Goal: Task Accomplishment & Management: Use online tool/utility

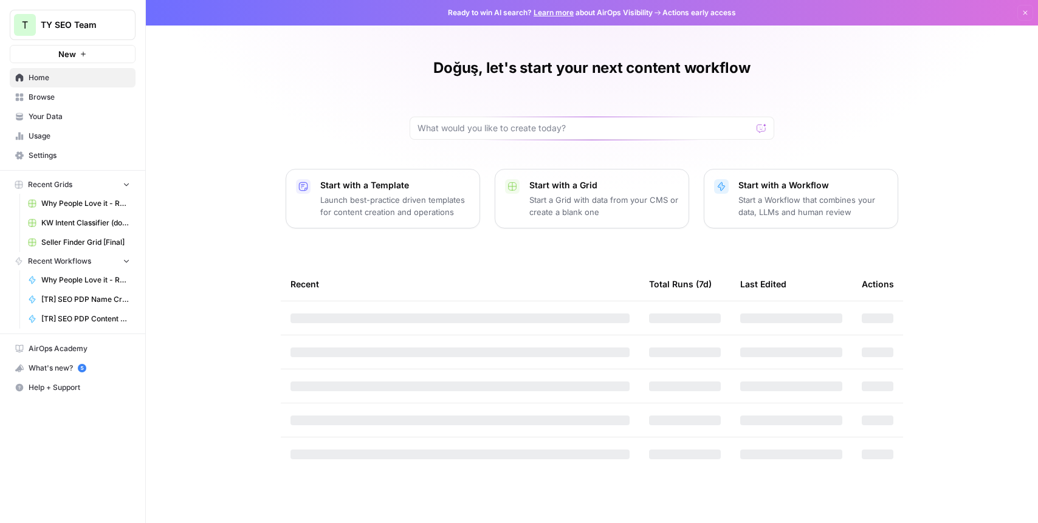
click at [86, 219] on span "KW Intent Classifier (doğuş) Grid" at bounding box center [85, 223] width 89 height 11
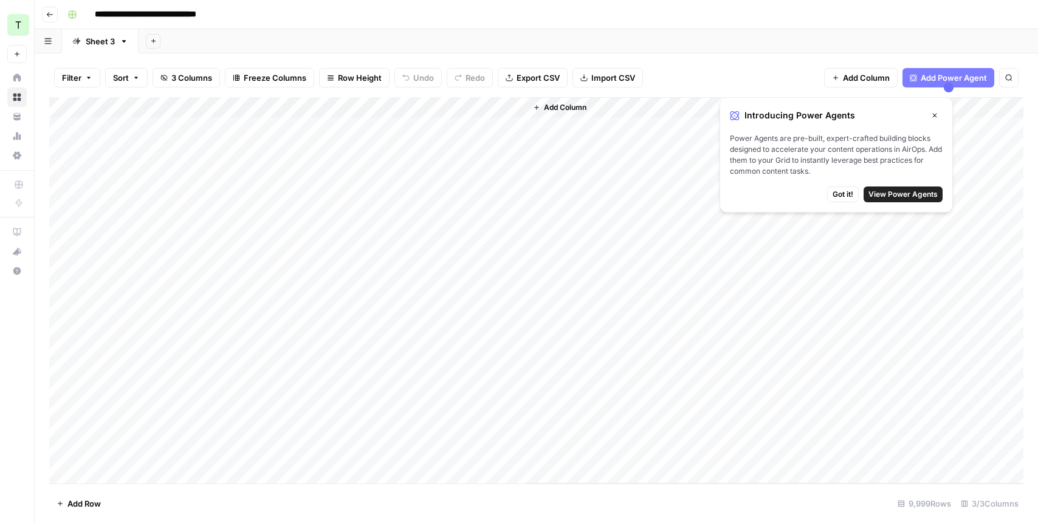
click at [843, 195] on span "Got it!" at bounding box center [843, 194] width 21 height 11
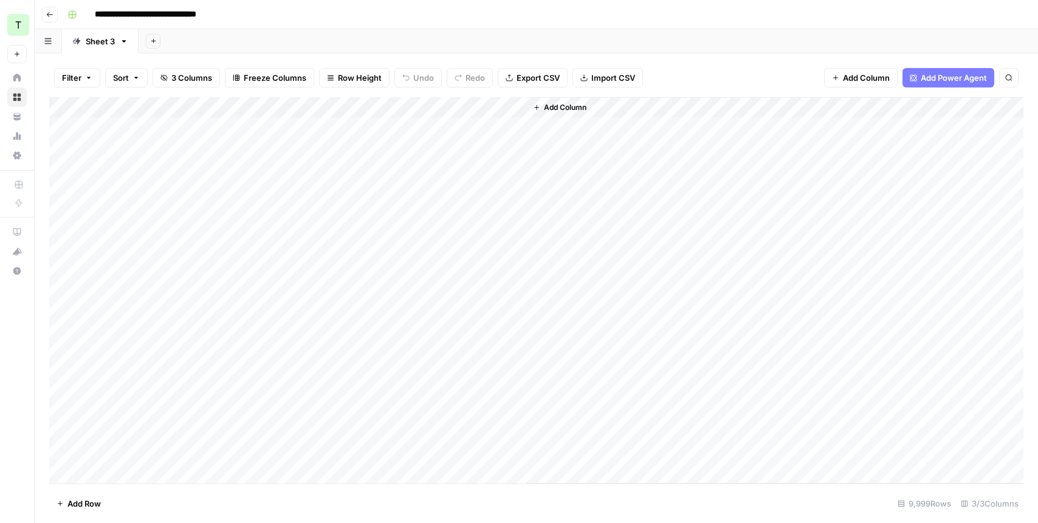
click at [117, 13] on input "**********" at bounding box center [162, 14] width 147 height 19
click at [53, 13] on icon "button" at bounding box center [49, 14] width 7 height 7
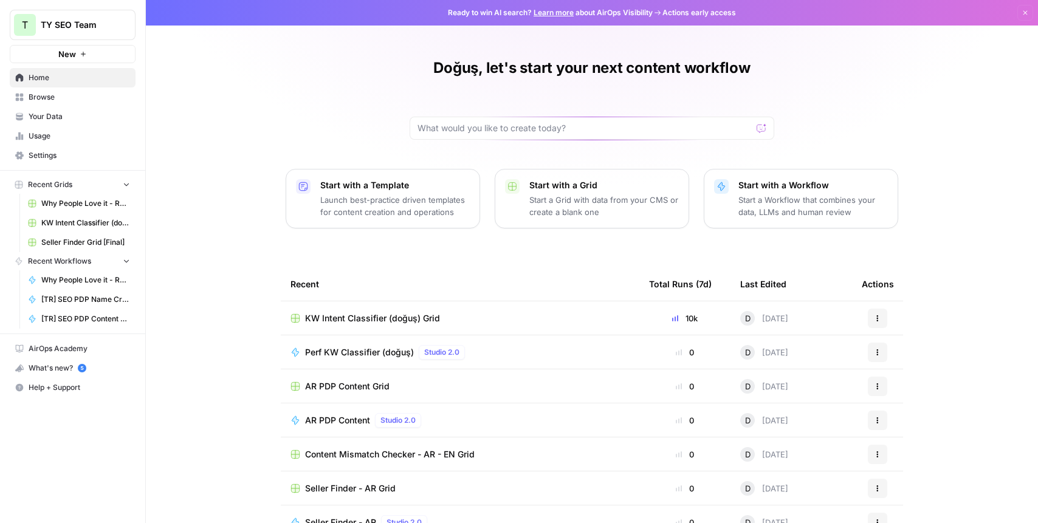
click at [71, 98] on span "Browse" at bounding box center [80, 97] width 102 height 11
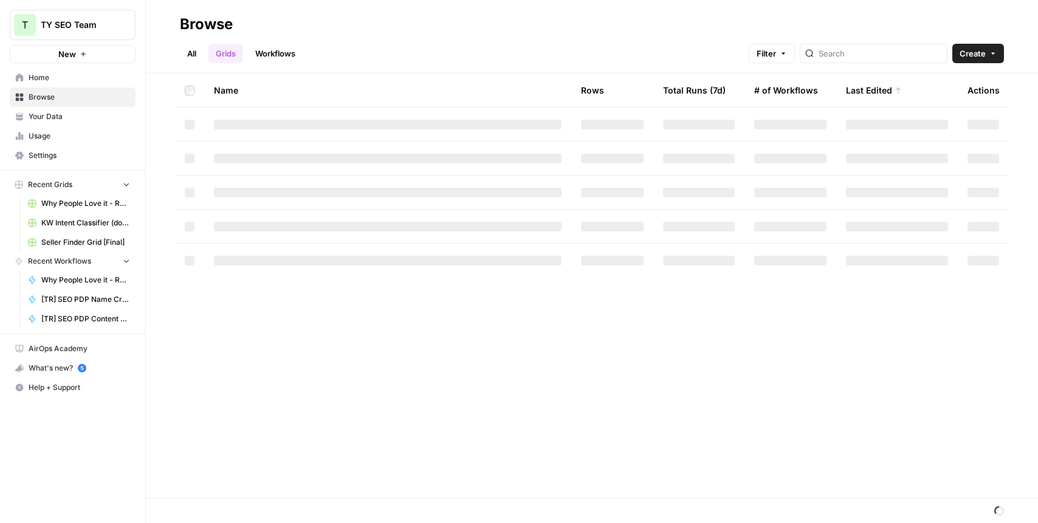
click at [289, 57] on link "Workflows" at bounding box center [275, 53] width 55 height 19
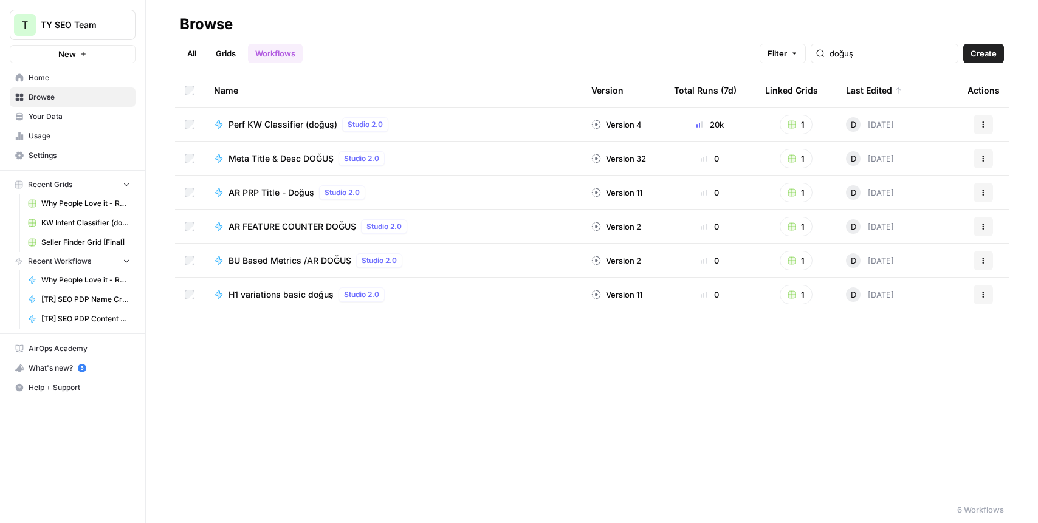
click at [314, 119] on span "Perf KW Classifier (doğuş)" at bounding box center [283, 125] width 109 height 12
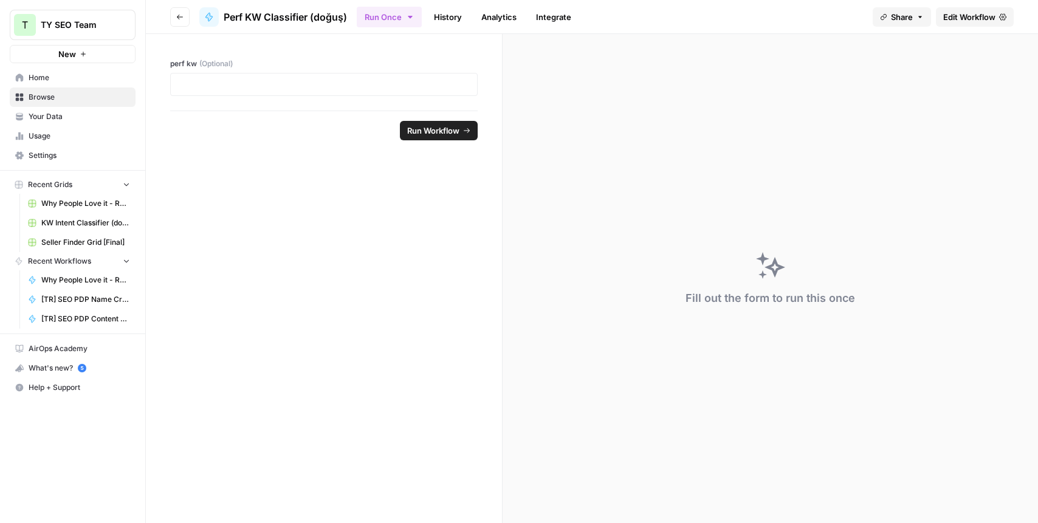
click at [962, 22] on span "Edit Workflow" at bounding box center [970, 17] width 52 height 12
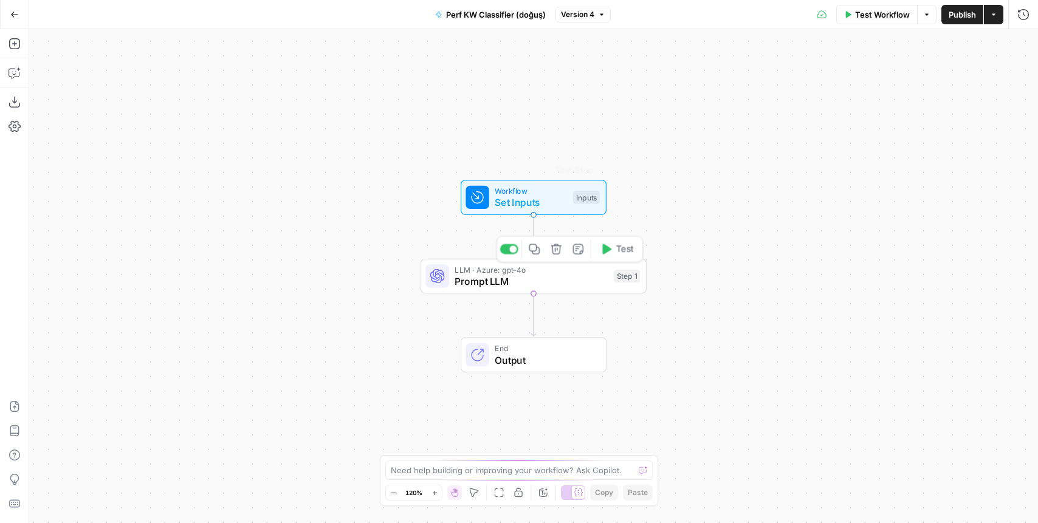
click at [540, 275] on span "Prompt LLM" at bounding box center [531, 281] width 153 height 15
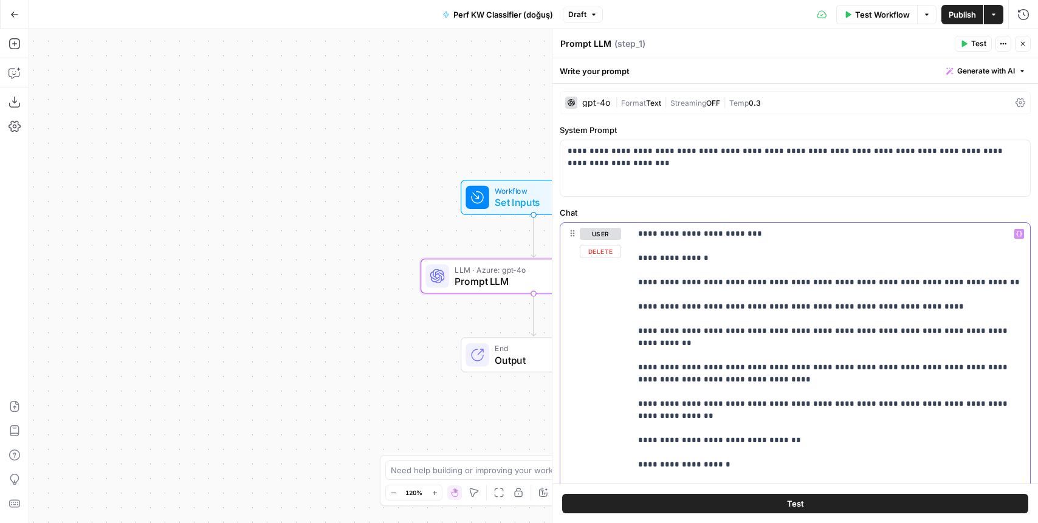
click at [794, 412] on p "**********" at bounding box center [830, 465] width 385 height 474
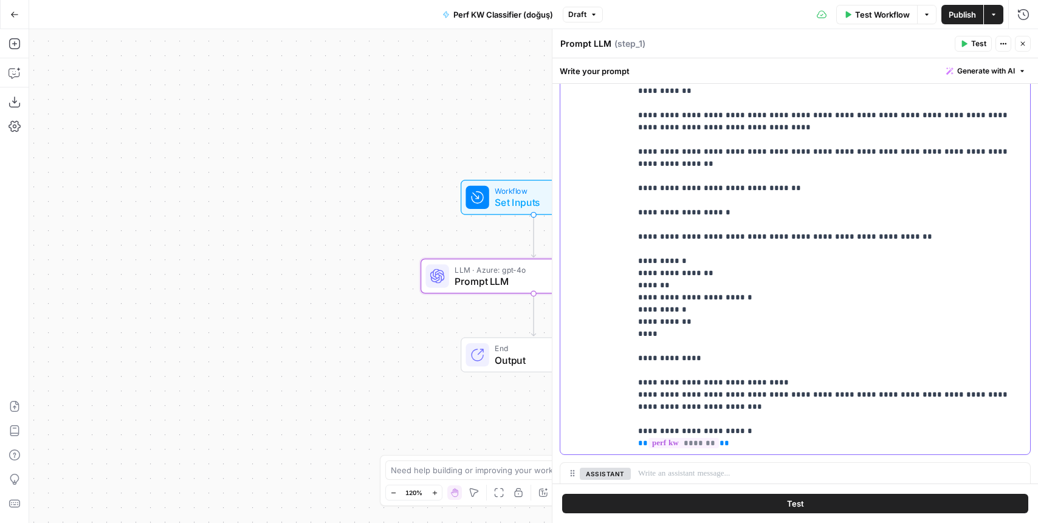
scroll to position [258, 0]
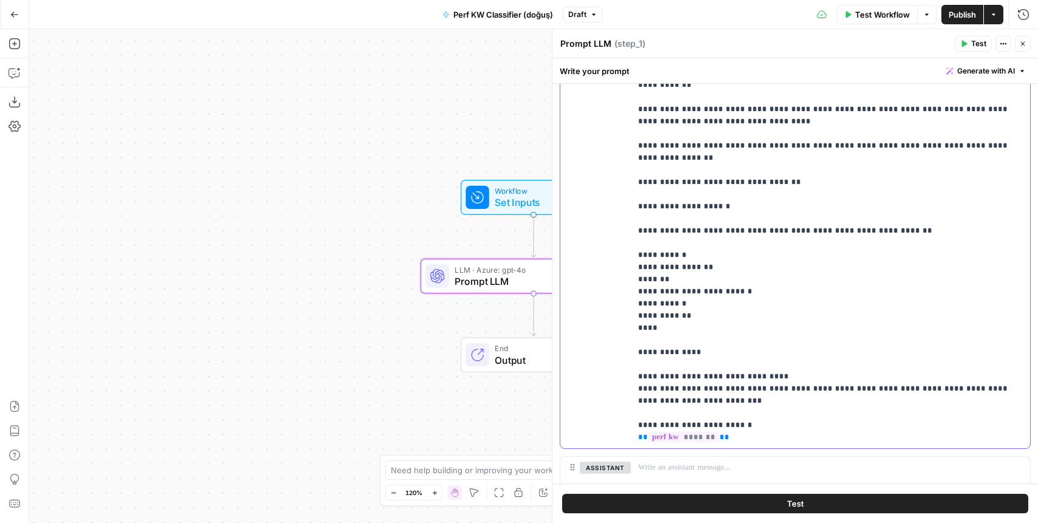
click at [784, 436] on p "**********" at bounding box center [830, 207] width 385 height 474
click at [1026, 136] on div "**********" at bounding box center [830, 207] width 399 height 484
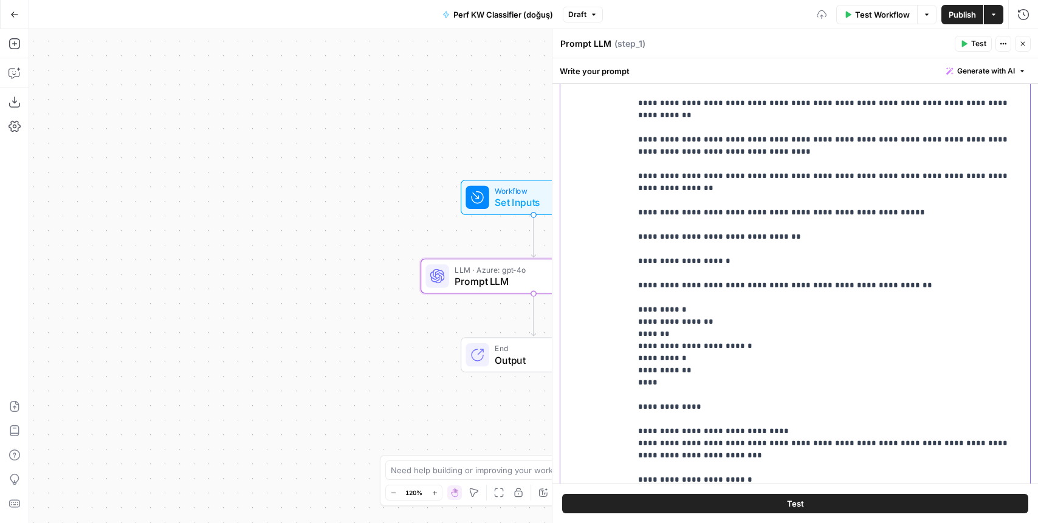
scroll to position [185, 0]
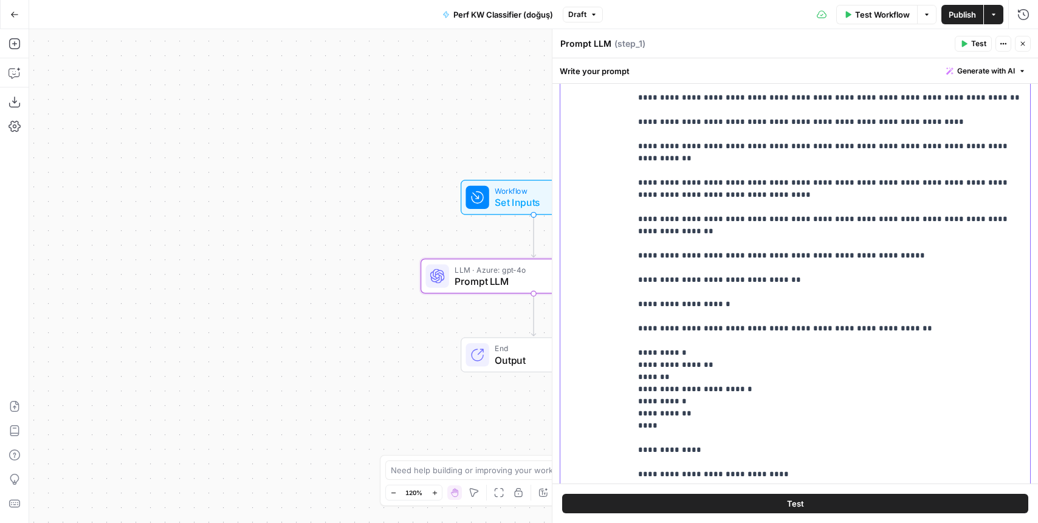
click at [702, 202] on p "**********" at bounding box center [830, 292] width 385 height 499
click at [990, 210] on p "**********" at bounding box center [830, 298] width 385 height 511
drag, startPoint x: 898, startPoint y: 247, endPoint x: 632, endPoint y: 243, distance: 265.7
click at [633, 244] on div "**********" at bounding box center [830, 286] width 399 height 496
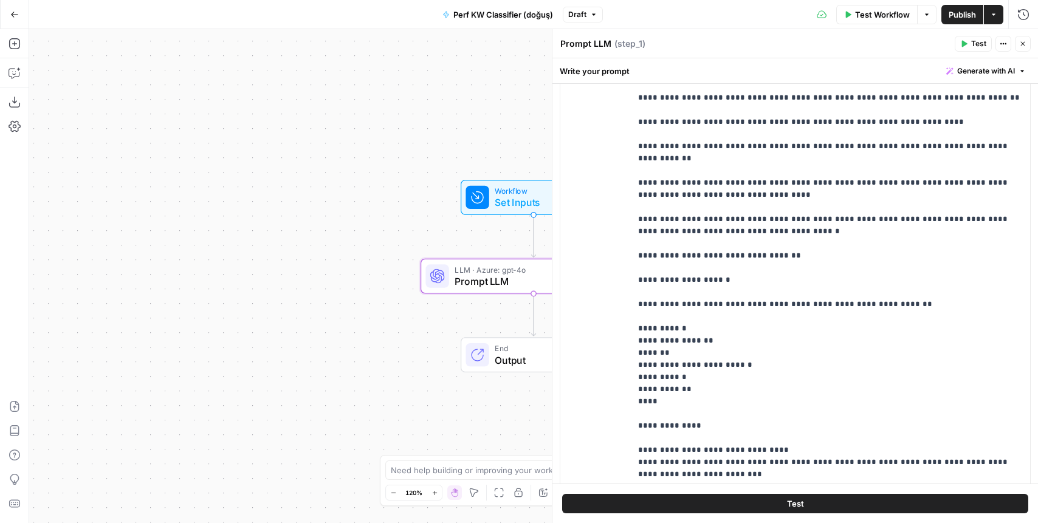
click at [958, 10] on span "Publish" at bounding box center [962, 15] width 27 height 12
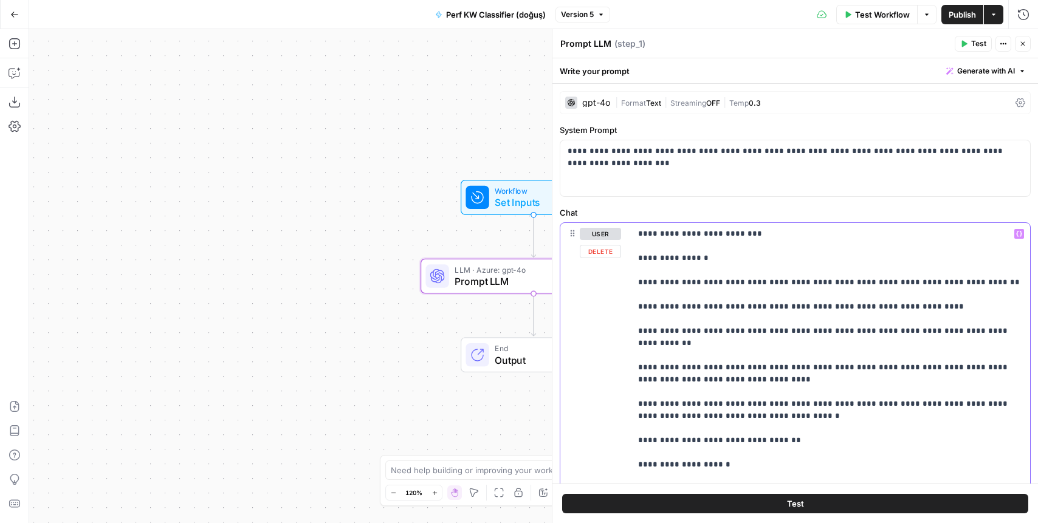
click at [690, 408] on p "**********" at bounding box center [830, 471] width 385 height 486
click at [957, 21] on button "Publish" at bounding box center [963, 14] width 42 height 19
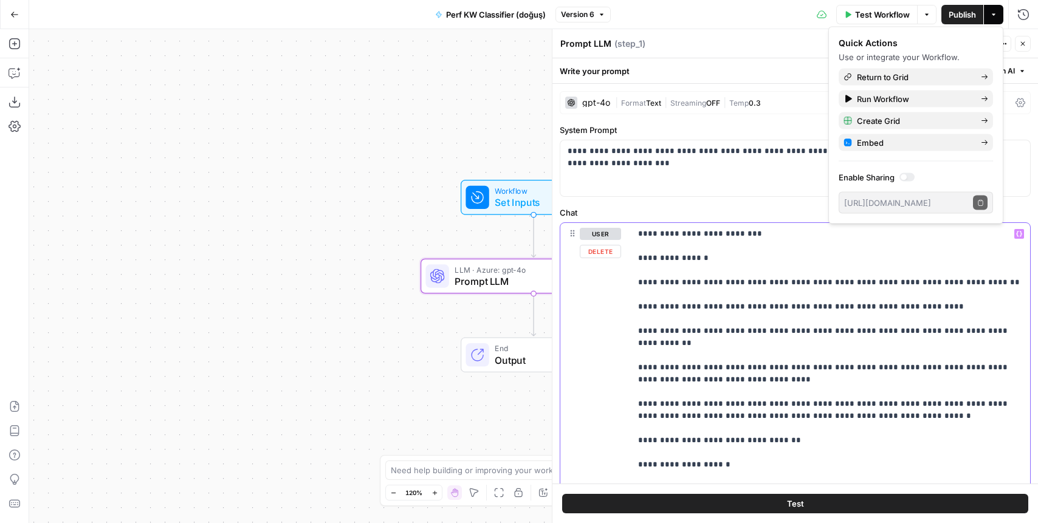
click at [943, 333] on p "**********" at bounding box center [830, 471] width 385 height 486
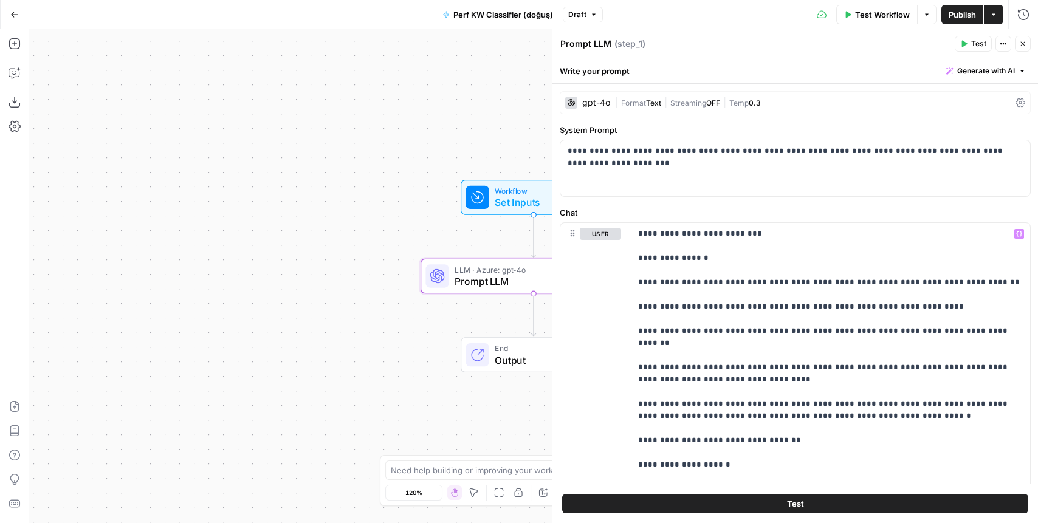
click at [942, 18] on button "Publish" at bounding box center [963, 14] width 42 height 19
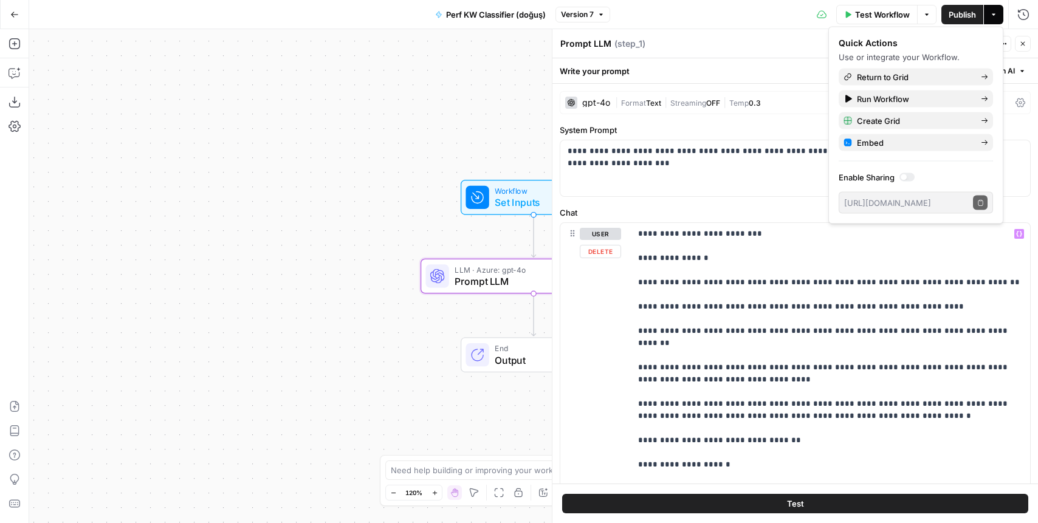
scroll to position [1, 0]
click at [721, 365] on p "**********" at bounding box center [830, 470] width 385 height 486
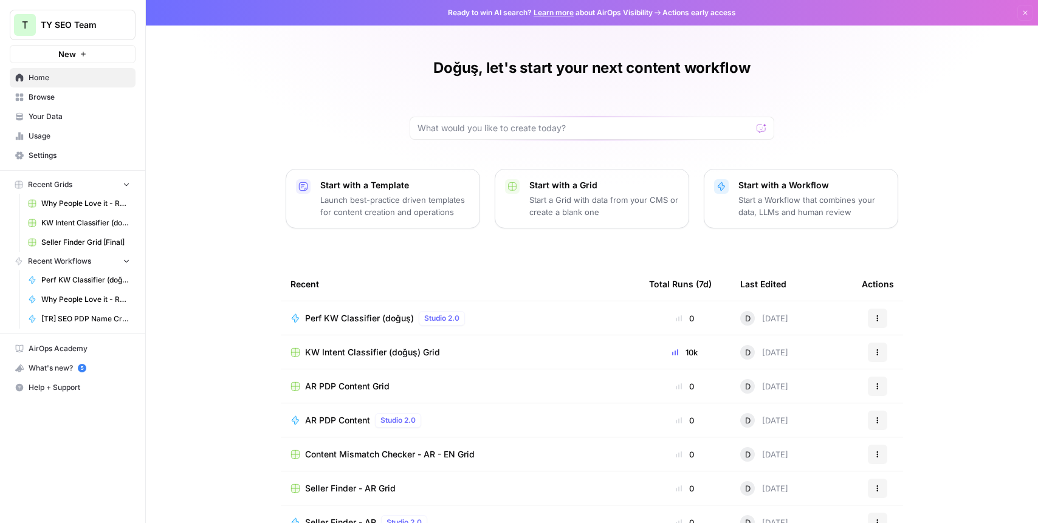
click at [385, 348] on span "KW Intent Classifier (doğuş) Grid" at bounding box center [372, 353] width 135 height 12
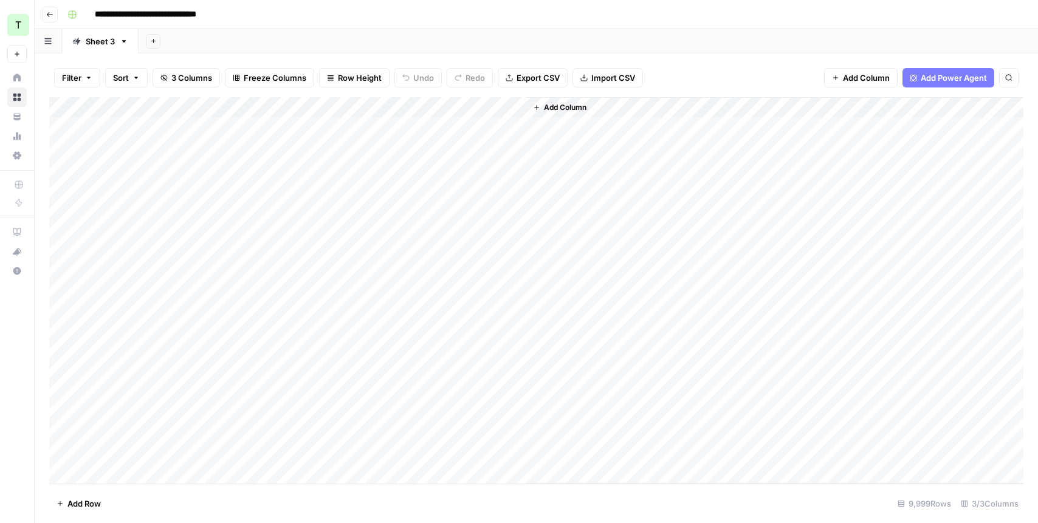
click at [125, 126] on div "Add Column" at bounding box center [536, 290] width 975 height 387
click at [139, 185] on div "Add Column" at bounding box center [536, 290] width 975 height 387
click at [127, 295] on div "Add Column" at bounding box center [536, 290] width 975 height 387
click at [126, 373] on div "Add Column" at bounding box center [536, 290] width 975 height 387
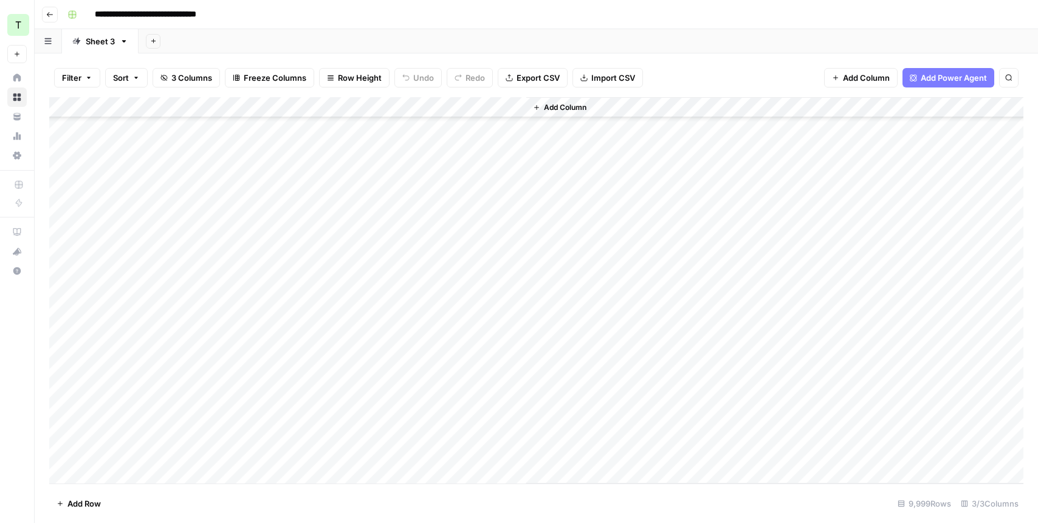
click at [128, 289] on div "Add Column" at bounding box center [536, 290] width 975 height 387
click at [129, 295] on div "Add Column" at bounding box center [536, 290] width 975 height 387
click at [140, 302] on div "Add Column" at bounding box center [536, 290] width 975 height 387
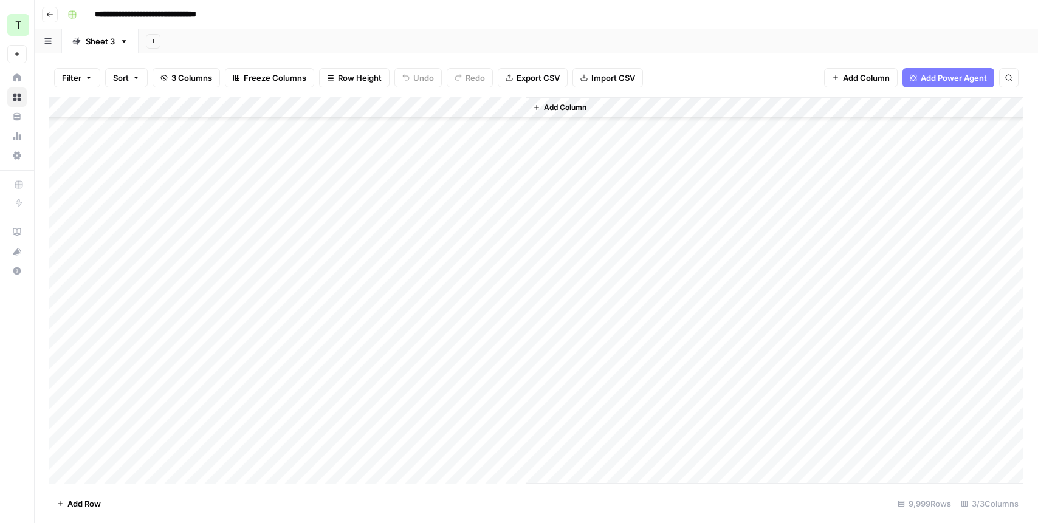
click at [136, 319] on div "Add Column" at bounding box center [536, 290] width 975 height 387
click at [126, 438] on div "Add Column" at bounding box center [536, 290] width 975 height 387
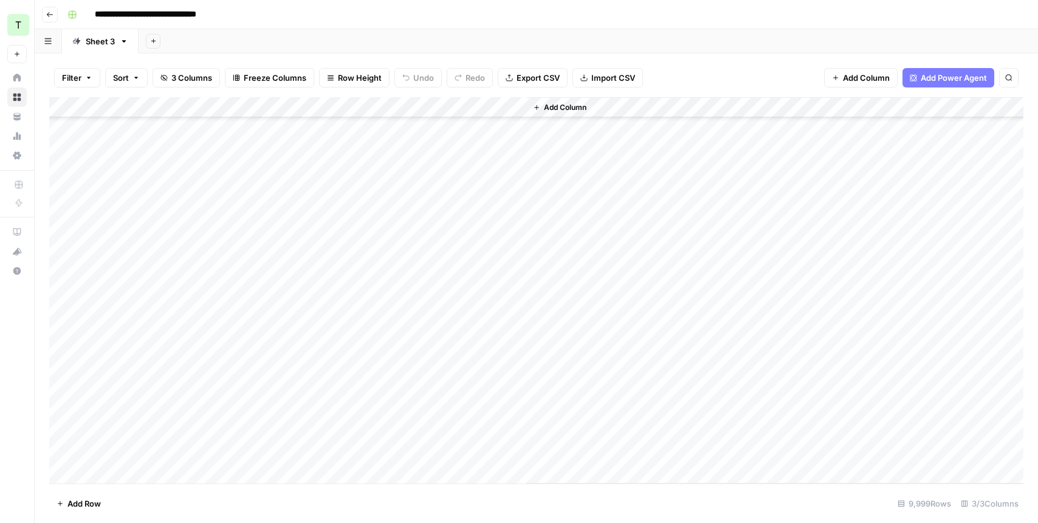
click at [418, 397] on div "Add Column" at bounding box center [536, 290] width 975 height 387
click at [140, 376] on div "Add Column" at bounding box center [536, 290] width 975 height 387
click at [156, 400] on div "Add Column" at bounding box center [536, 290] width 975 height 387
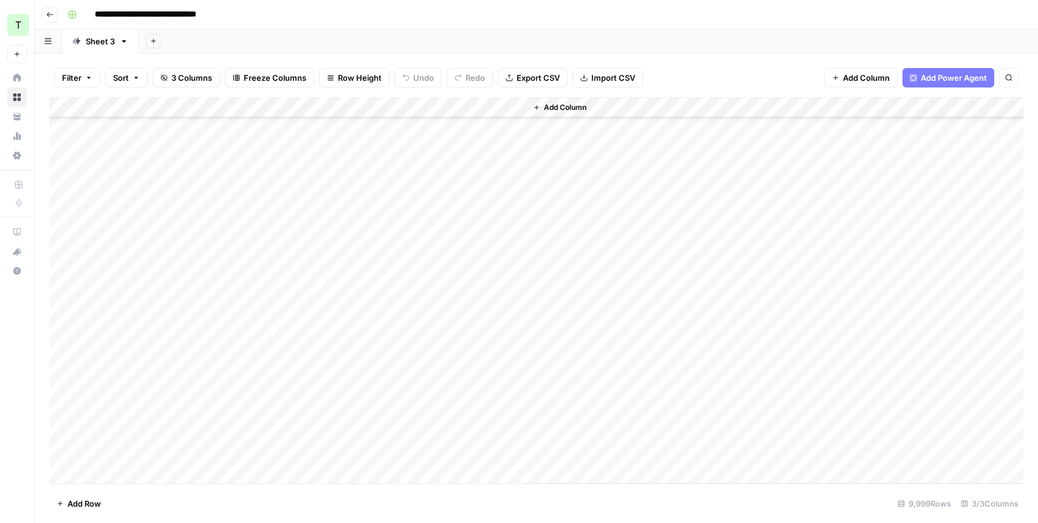
scroll to position [1195, 0]
click at [142, 339] on div "Add Column" at bounding box center [536, 290] width 975 height 387
click at [356, 304] on div "Add Column" at bounding box center [536, 290] width 975 height 387
click at [285, 340] on div "Add Column" at bounding box center [536, 290] width 975 height 387
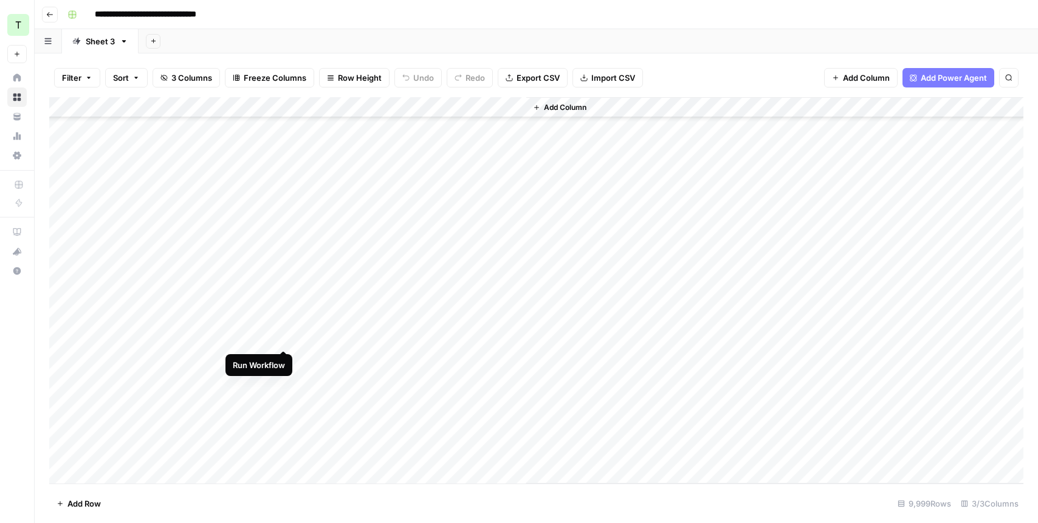
click at [285, 339] on div "Add Column" at bounding box center [536, 290] width 975 height 387
click at [67, 109] on div "Add Column" at bounding box center [536, 290] width 975 height 387
click at [114, 511] on button "Delete 9999 Rows" at bounding box center [90, 503] width 83 height 19
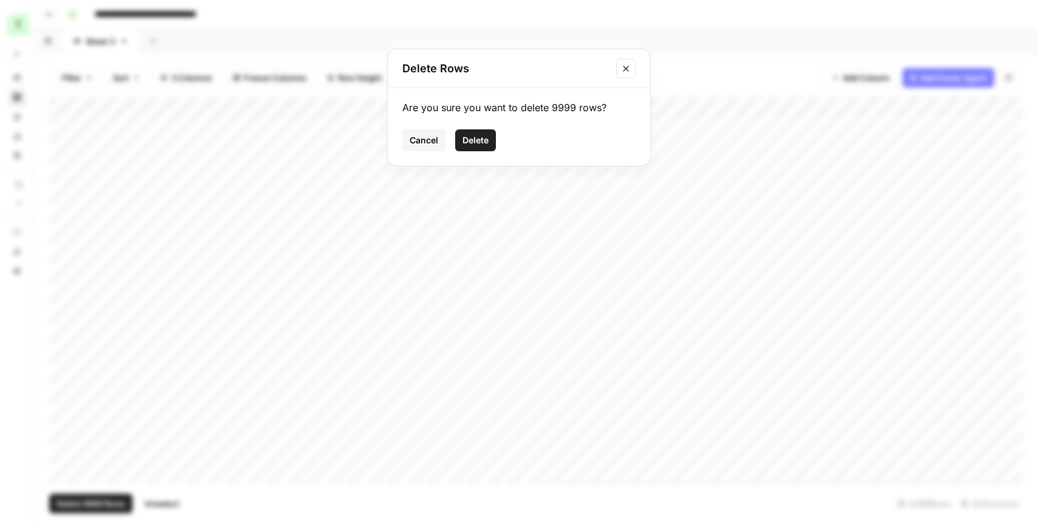
click at [476, 143] on span "Delete" at bounding box center [476, 140] width 26 height 12
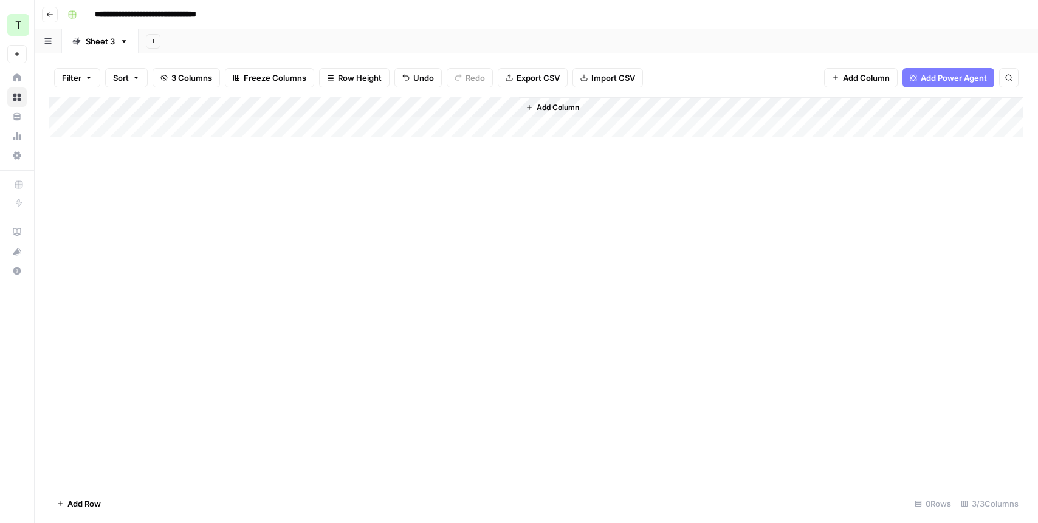
click at [105, 133] on div "Add Column" at bounding box center [536, 117] width 975 height 40
click at [292, 247] on div "Add Column" at bounding box center [536, 290] width 975 height 387
click at [365, 127] on div "Add Column" at bounding box center [536, 127] width 975 height 61
click at [133, 128] on div "Add Column" at bounding box center [536, 127] width 975 height 61
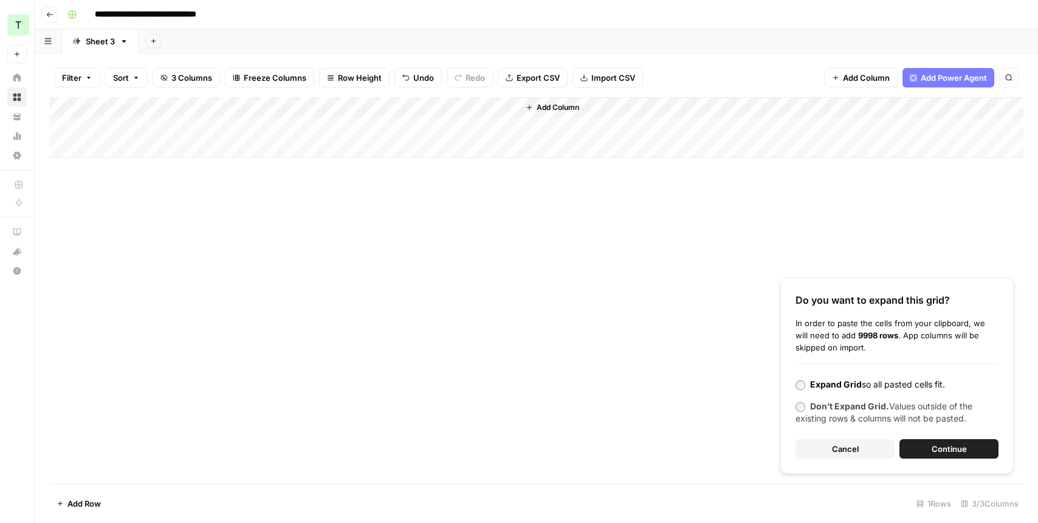
click at [275, 295] on div "Add Column Do you want to expand this grid? In order to paste the cells from yo…" at bounding box center [536, 290] width 975 height 387
click at [927, 441] on button "Continue" at bounding box center [949, 449] width 99 height 19
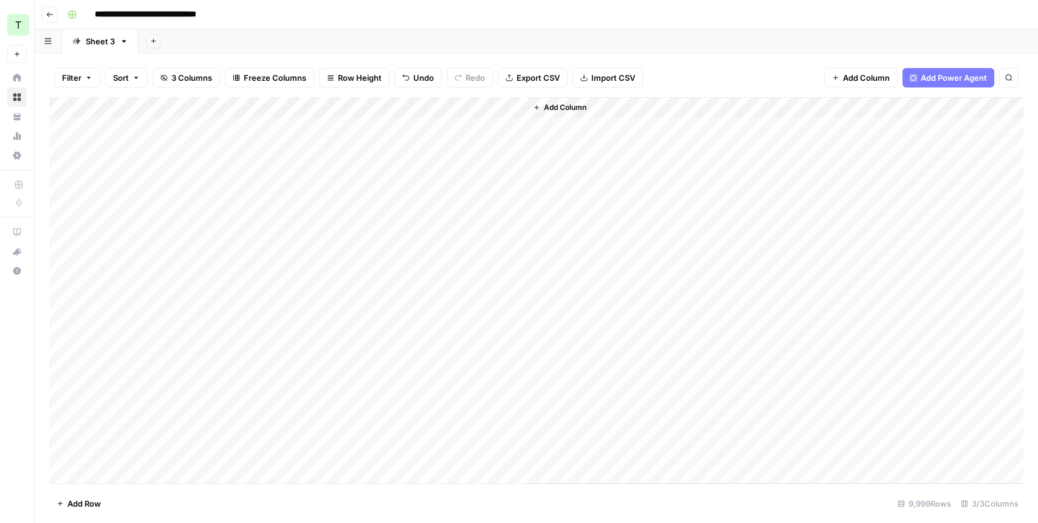
click at [151, 34] on button "Add Sheet" at bounding box center [153, 41] width 15 height 15
click at [190, 102] on span "From Workflow" at bounding box center [214, 100] width 89 height 12
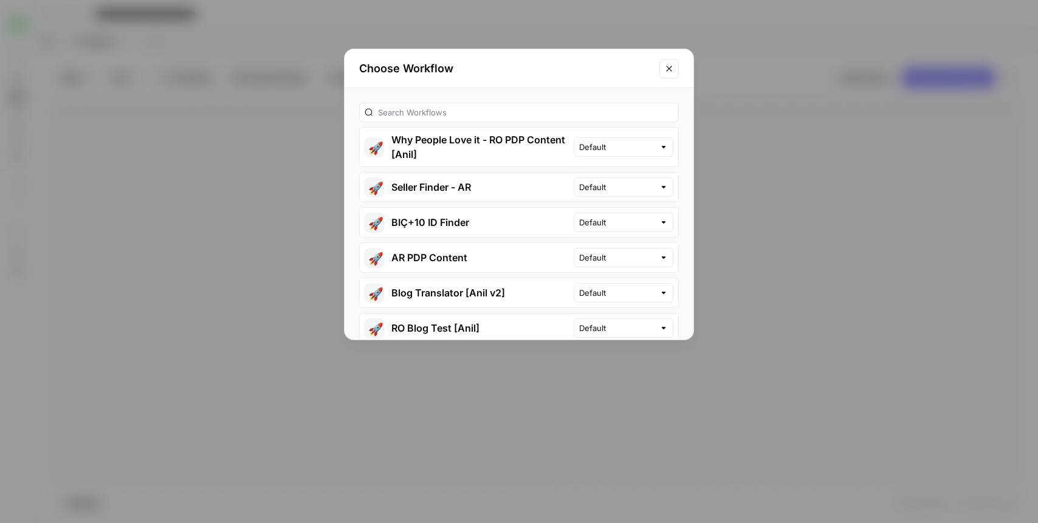
click at [466, 100] on div "🚀 Why People Love it - RO PDP Content [Anil] Default 🚀 Seller Finder - AR Defau…" at bounding box center [519, 214] width 349 height 252
click at [466, 112] on input "text" at bounding box center [525, 112] width 295 height 12
type input "kw"
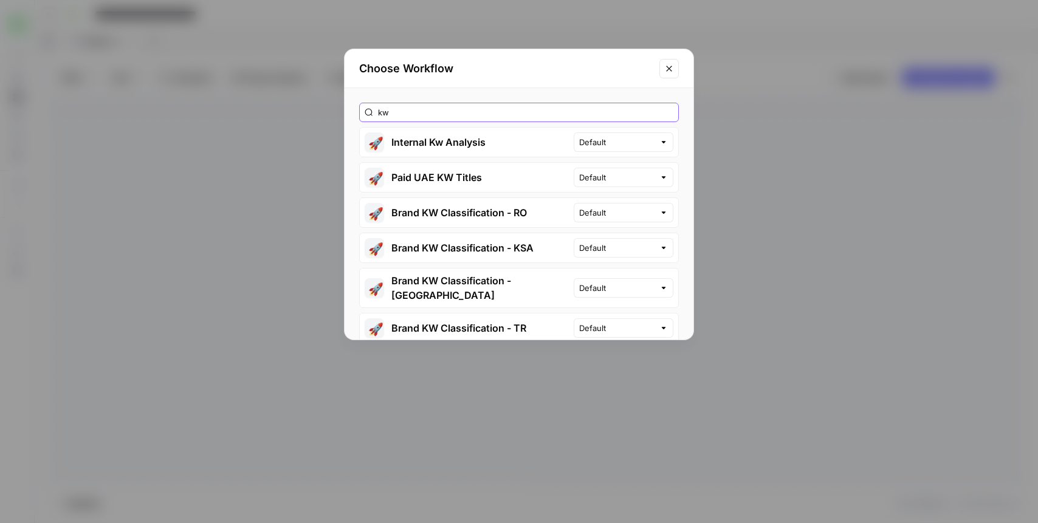
scroll to position [44, 0]
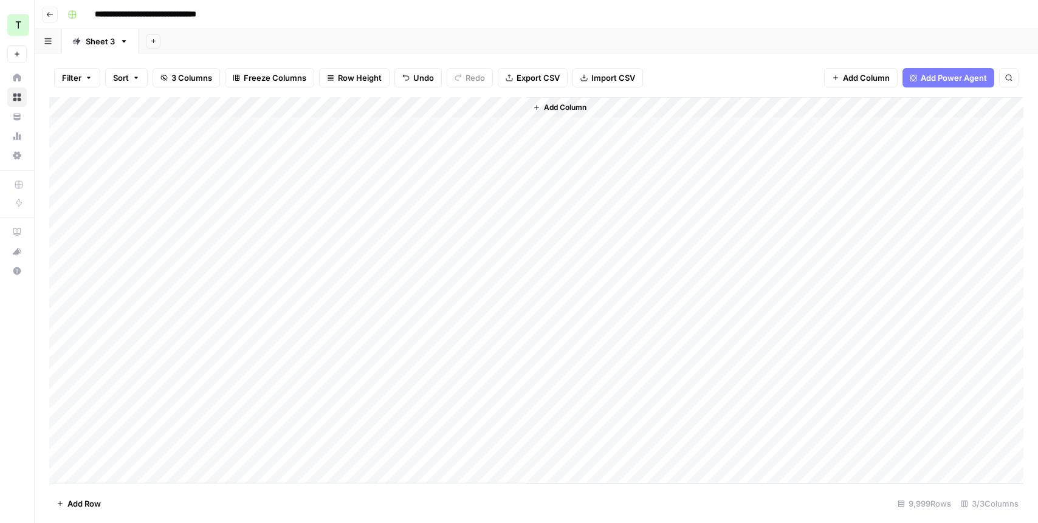
drag, startPoint x: 157, startPoint y: 38, endPoint x: 169, endPoint y: 48, distance: 16.0
click at [156, 38] on button "Add Sheet" at bounding box center [153, 41] width 15 height 15
click at [204, 97] on span "From Workflow" at bounding box center [214, 100] width 89 height 12
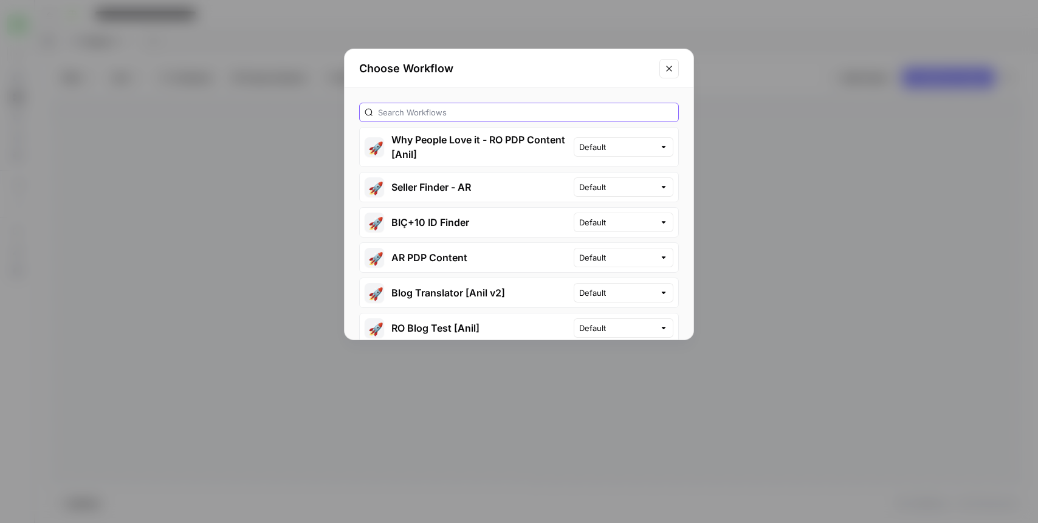
click at [439, 106] on input "text" at bounding box center [525, 112] width 295 height 12
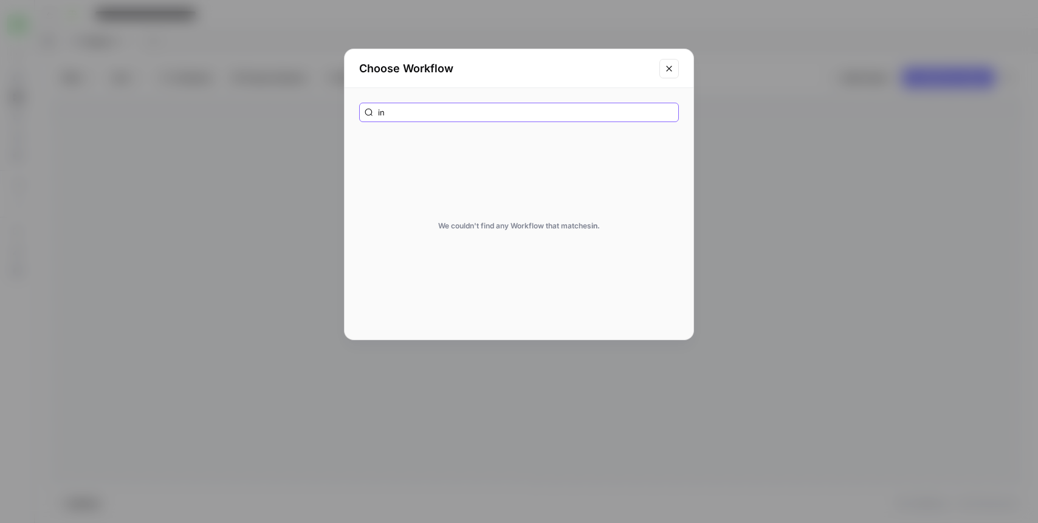
type input "i"
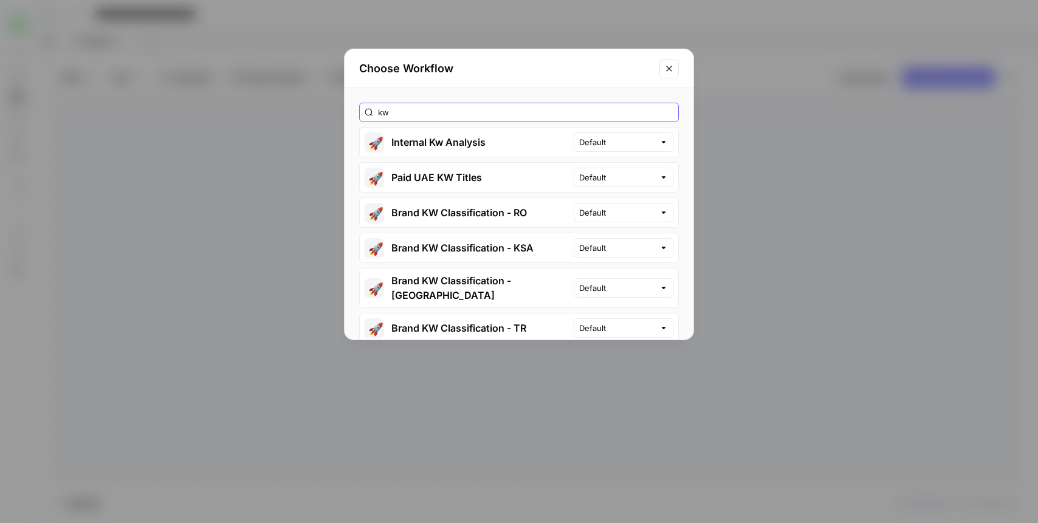
type input "k"
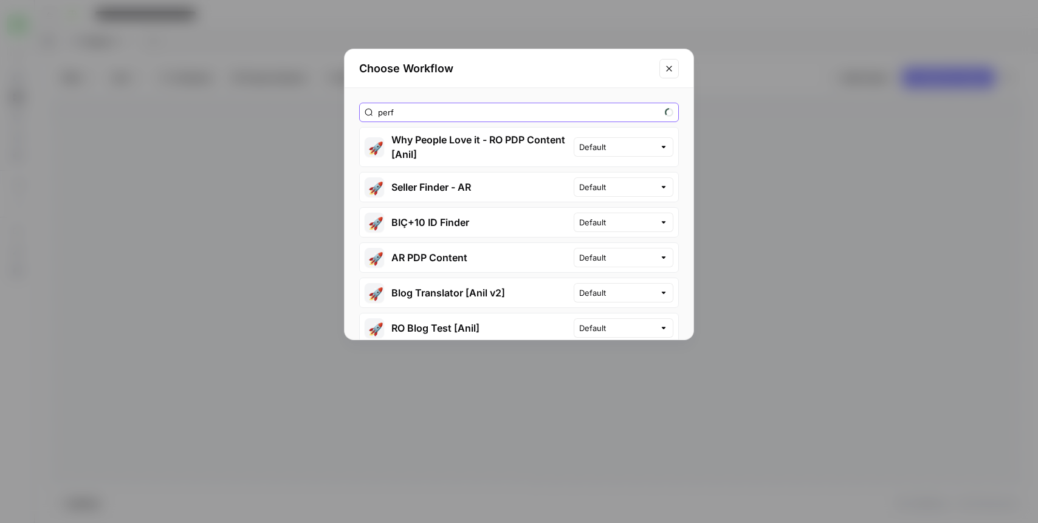
type input "perf"
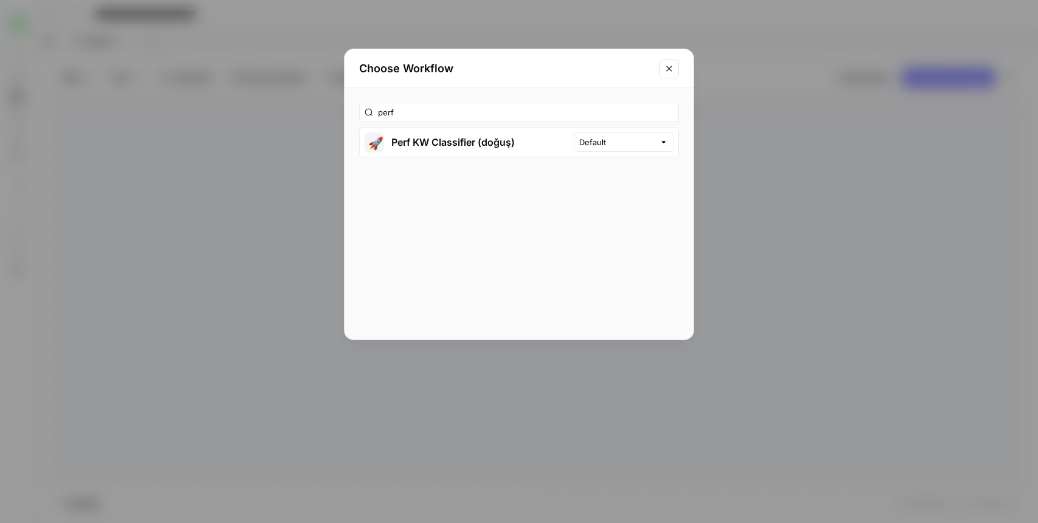
click at [474, 141] on button "🚀 Perf KW Classifier (doğuş)" at bounding box center [467, 142] width 214 height 29
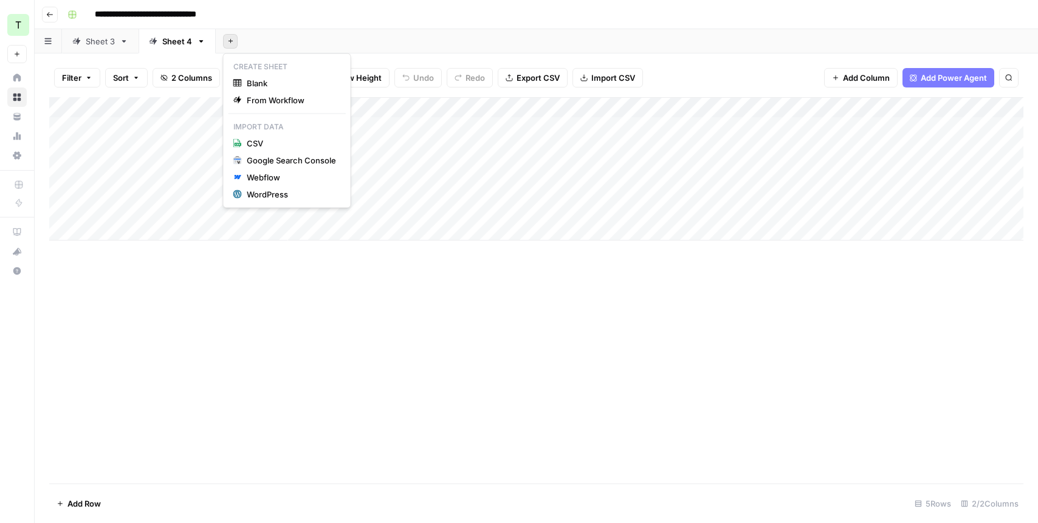
click at [228, 47] on button "Add Sheet" at bounding box center [230, 41] width 15 height 15
click at [263, 101] on span "From Workflow" at bounding box center [291, 100] width 89 height 12
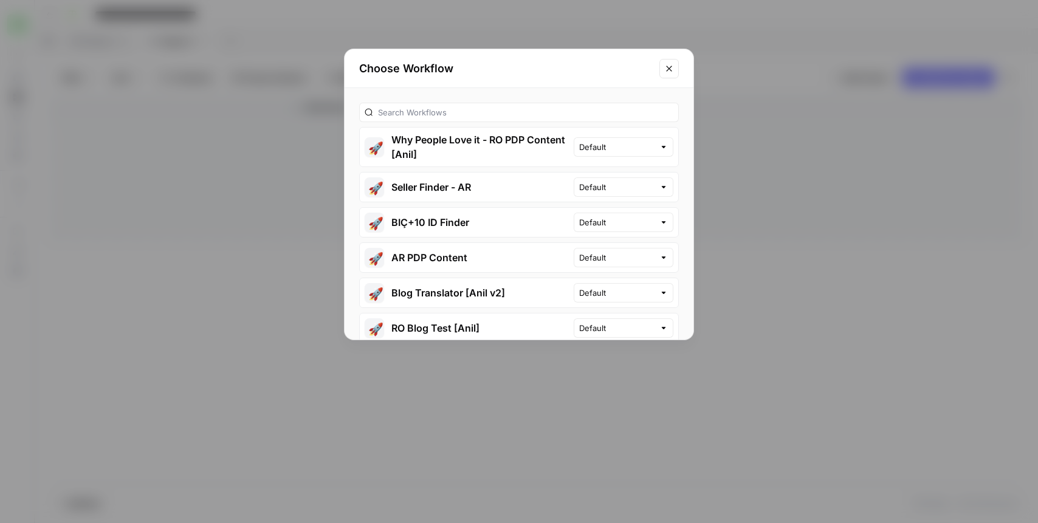
click at [469, 120] on div at bounding box center [519, 112] width 320 height 19
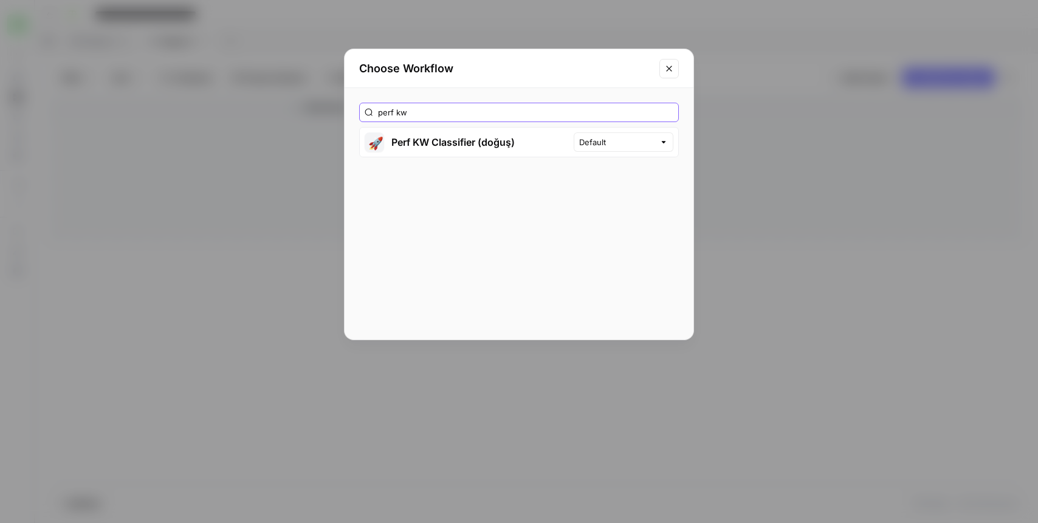
type input "perf kw"
click at [447, 145] on button "🚀 Perf KW Classifier (doğuş)" at bounding box center [467, 142] width 214 height 29
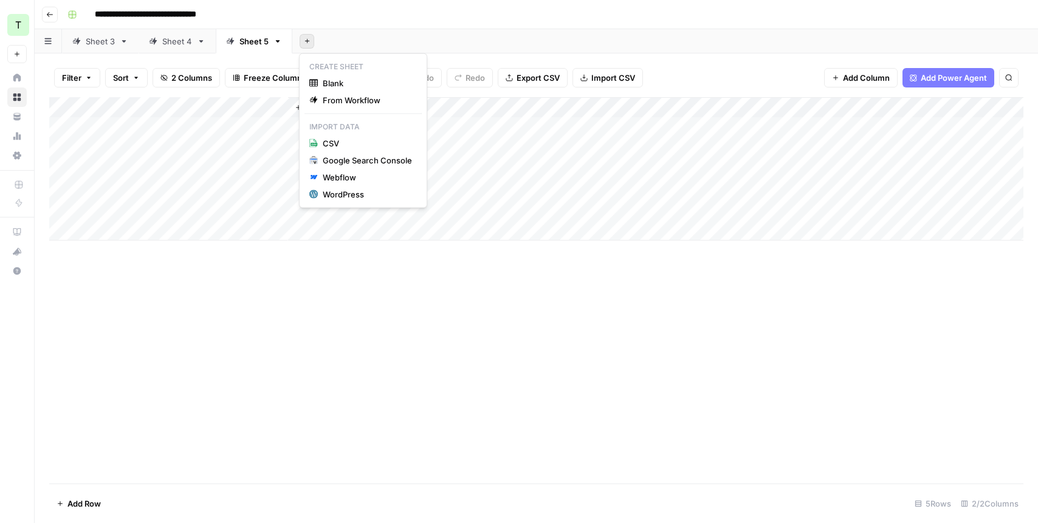
click at [313, 41] on button "Add Sheet" at bounding box center [307, 41] width 15 height 15
click at [328, 96] on span "From Workflow" at bounding box center [367, 100] width 89 height 12
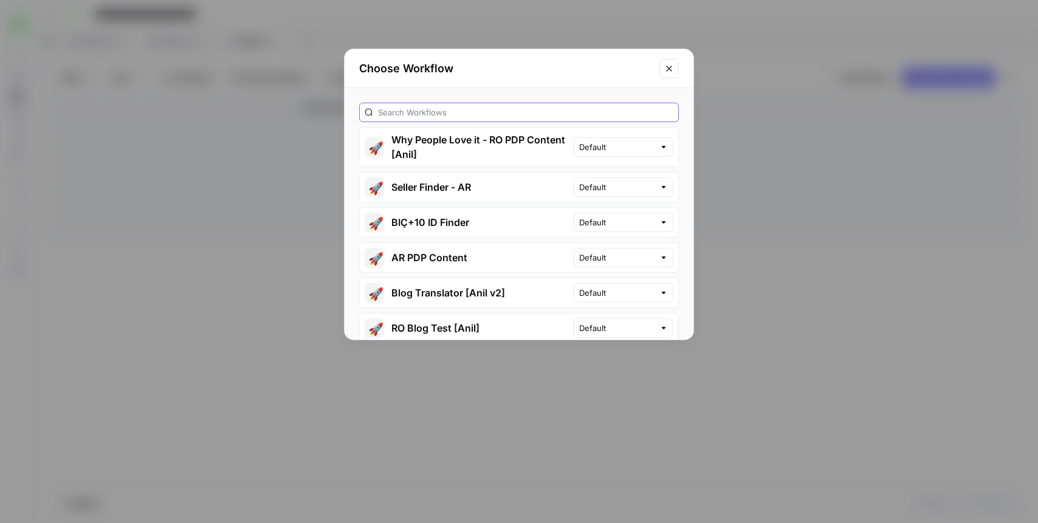
click at [407, 112] on input "text" at bounding box center [525, 112] width 295 height 12
type input "perf kw"
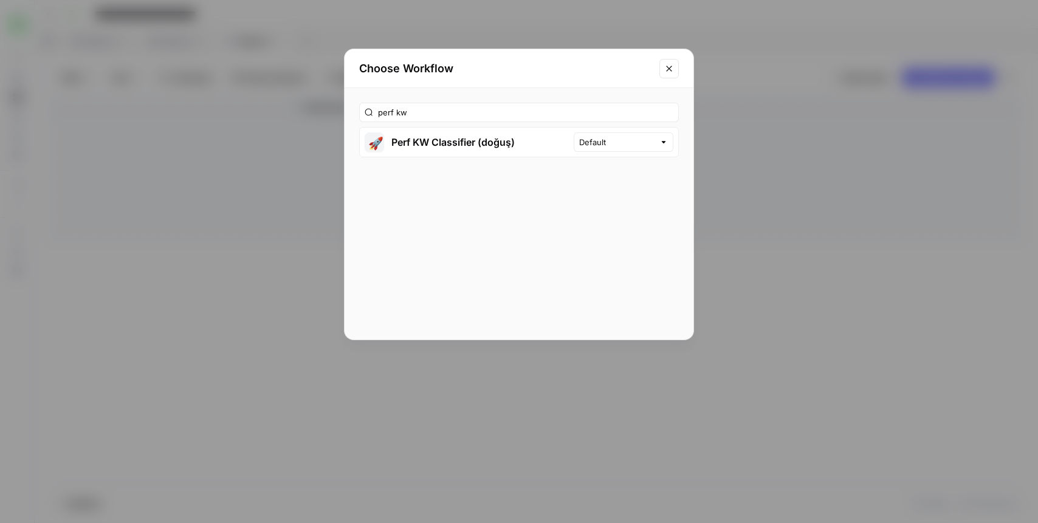
click at [406, 140] on button "🚀 Perf KW Classifier (doğuş)" at bounding box center [467, 142] width 214 height 29
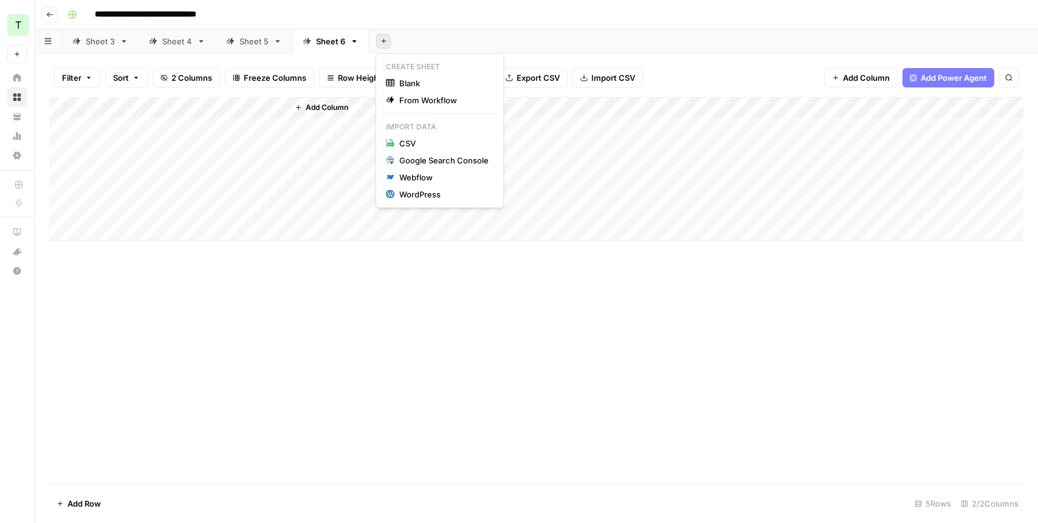
click at [379, 39] on button "Add Sheet" at bounding box center [383, 41] width 15 height 15
click at [412, 92] on button "From Workflow" at bounding box center [439, 100] width 117 height 17
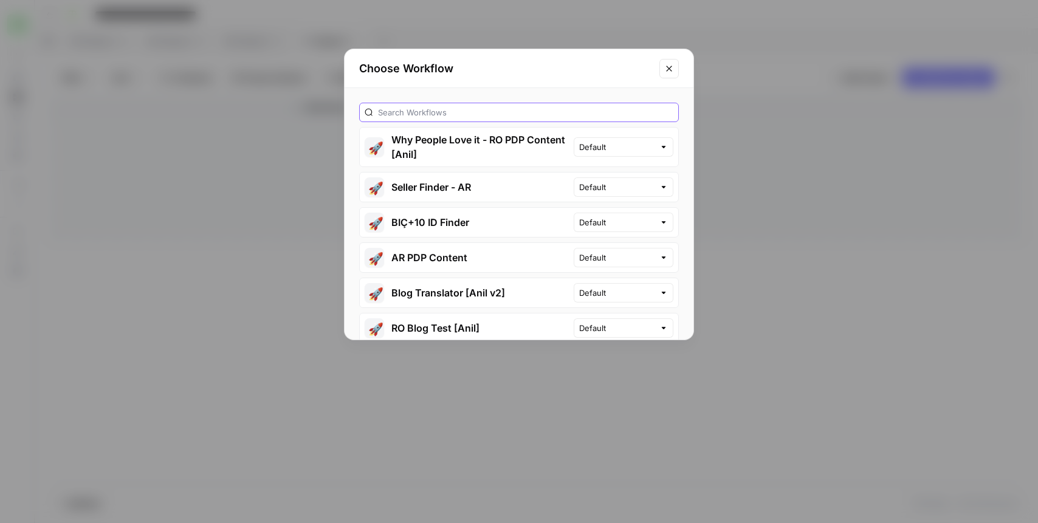
click at [436, 117] on input "text" at bounding box center [525, 112] width 295 height 12
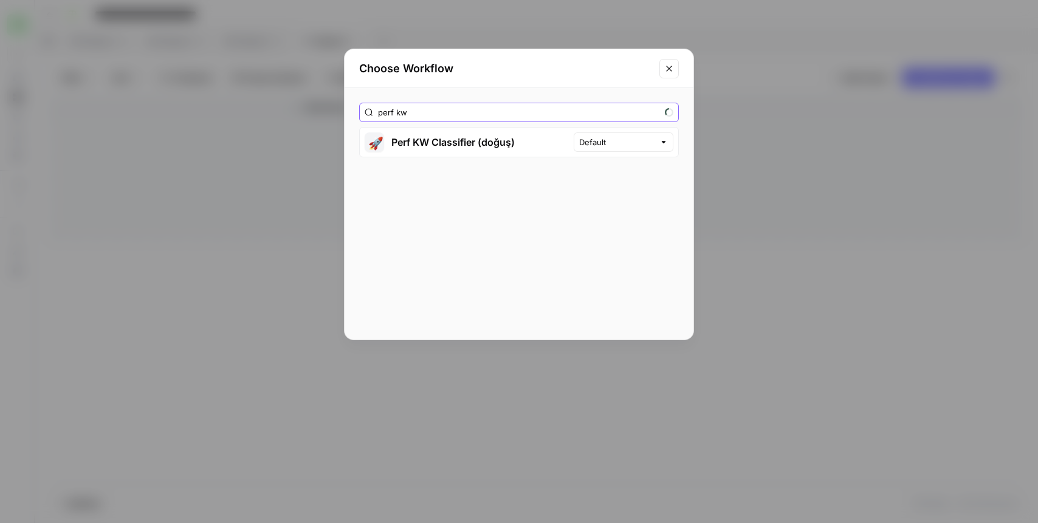
type input "perf kw"
click at [437, 137] on button "🚀 Perf KW Classifier (doğuş)" at bounding box center [467, 142] width 214 height 29
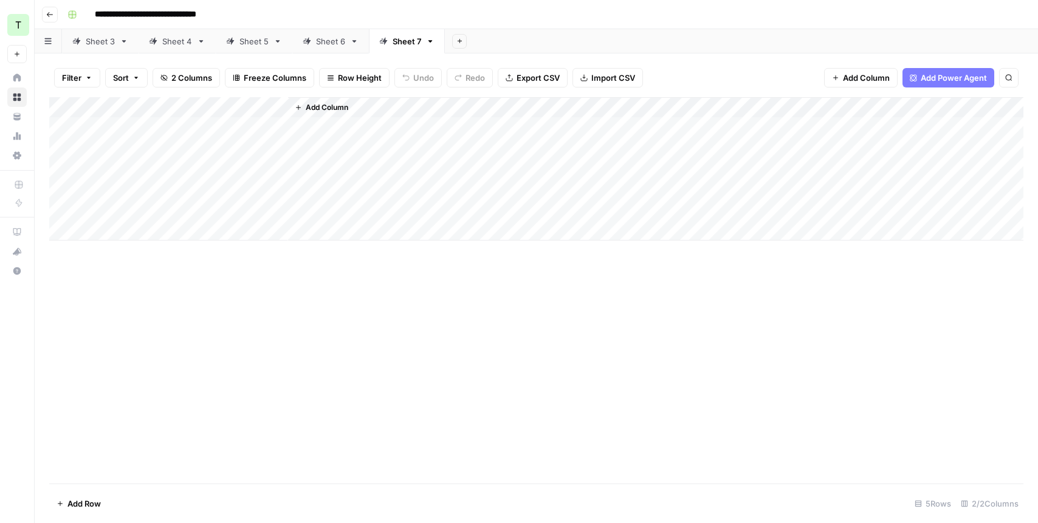
click at [113, 29] on header "**********" at bounding box center [537, 14] width 1004 height 29
click at [113, 33] on link "Sheet 3" at bounding box center [100, 41] width 77 height 24
click at [283, 108] on div "Add Column" at bounding box center [536, 290] width 975 height 387
click at [325, 136] on span "All Rows" at bounding box center [327, 136] width 77 height 12
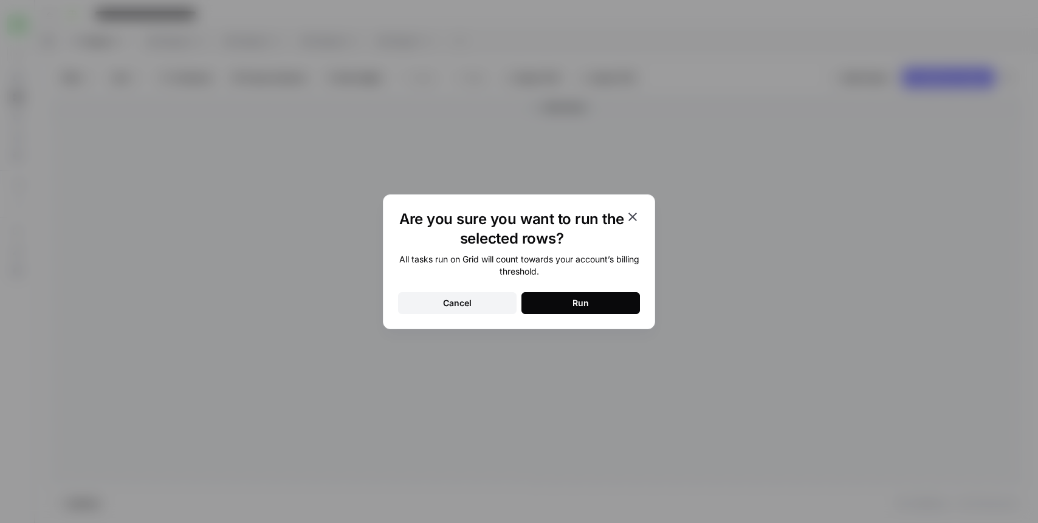
click at [572, 306] on button "Run" at bounding box center [581, 303] width 119 height 22
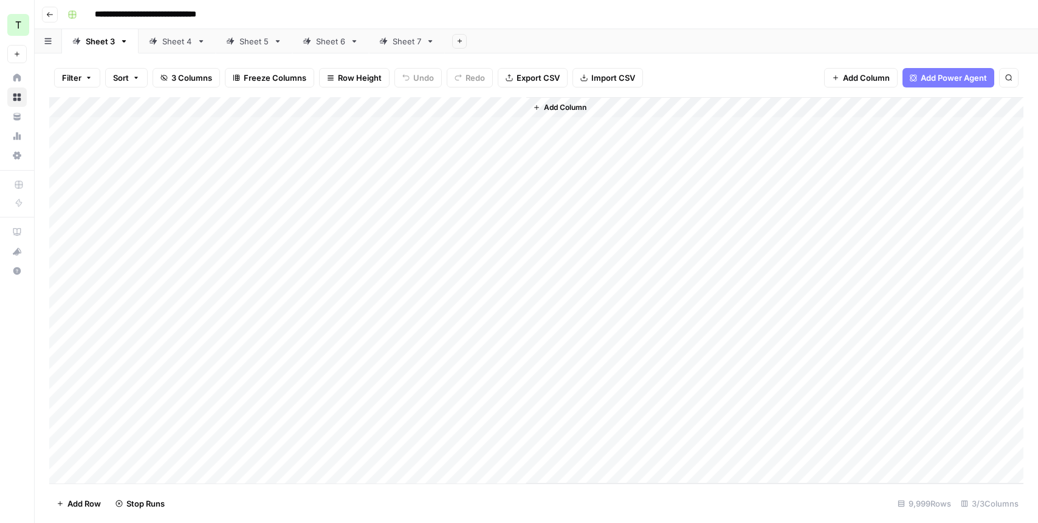
click at [181, 45] on div "Sheet 4" at bounding box center [177, 41] width 30 height 12
click at [131, 126] on div "Add Column" at bounding box center [536, 168] width 975 height 143
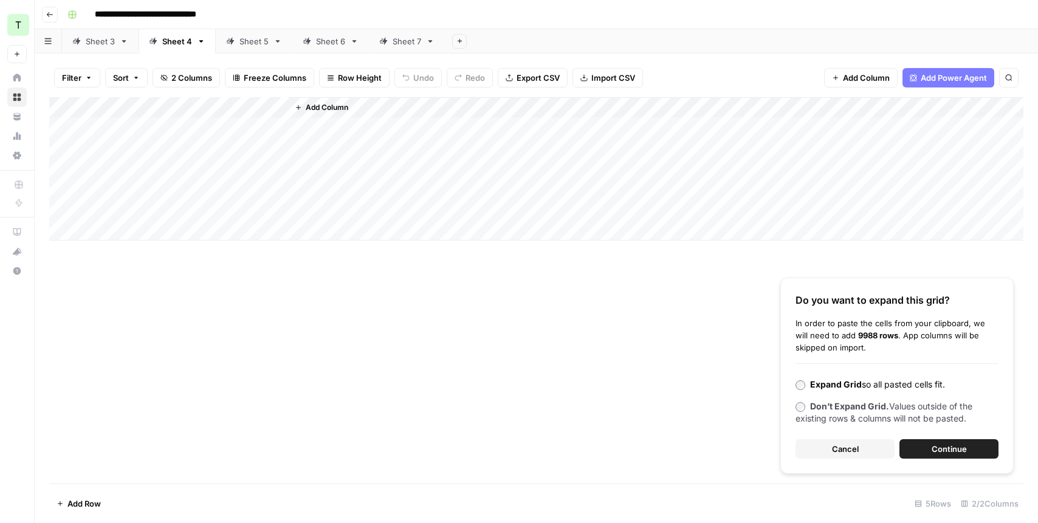
click at [914, 453] on button "Continue" at bounding box center [949, 449] width 99 height 19
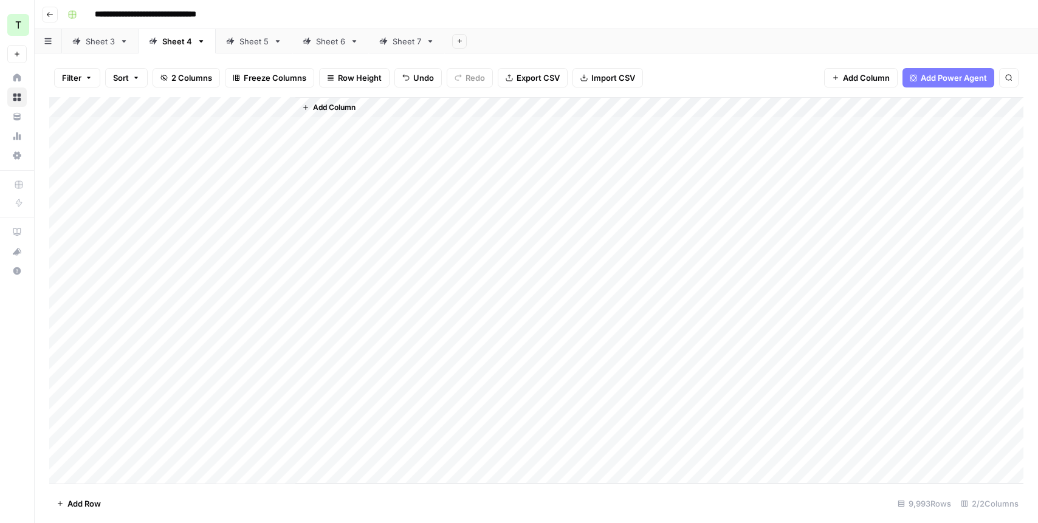
click at [286, 106] on div "Add Column" at bounding box center [536, 290] width 975 height 387
click at [322, 135] on span "All Rows" at bounding box center [327, 136] width 77 height 12
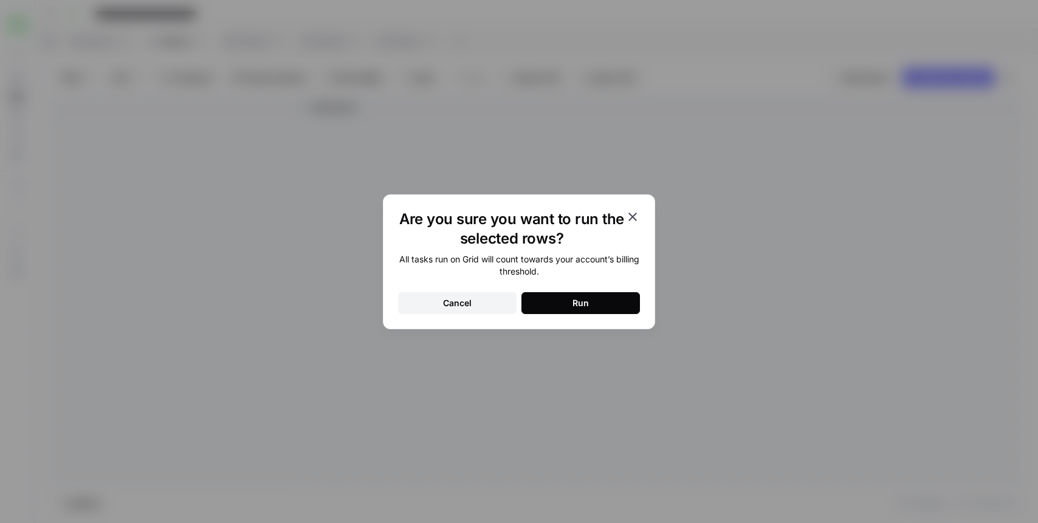
click at [553, 292] on button "Run" at bounding box center [581, 303] width 119 height 22
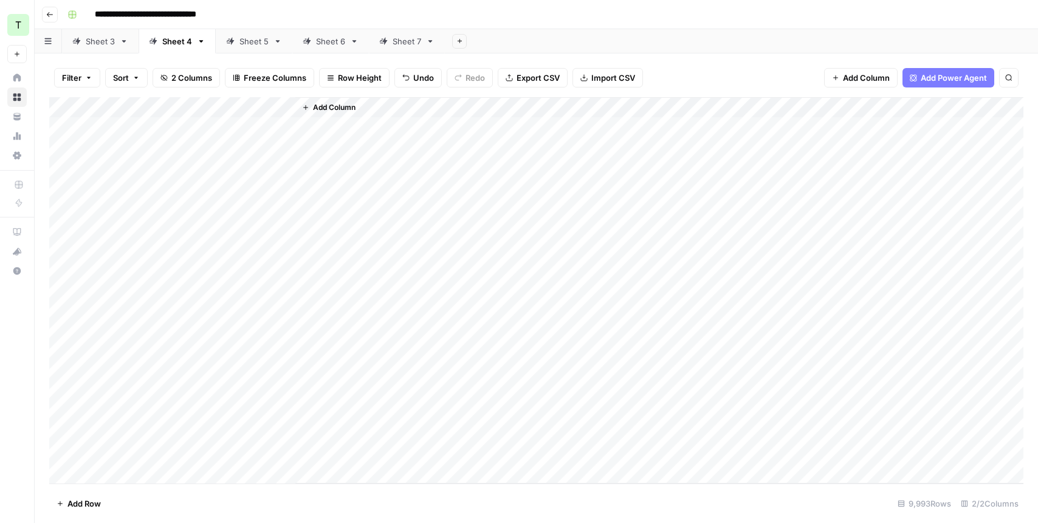
click at [251, 43] on div "Sheet 5" at bounding box center [254, 41] width 29 height 12
click at [136, 123] on div "Add Column" at bounding box center [536, 168] width 975 height 143
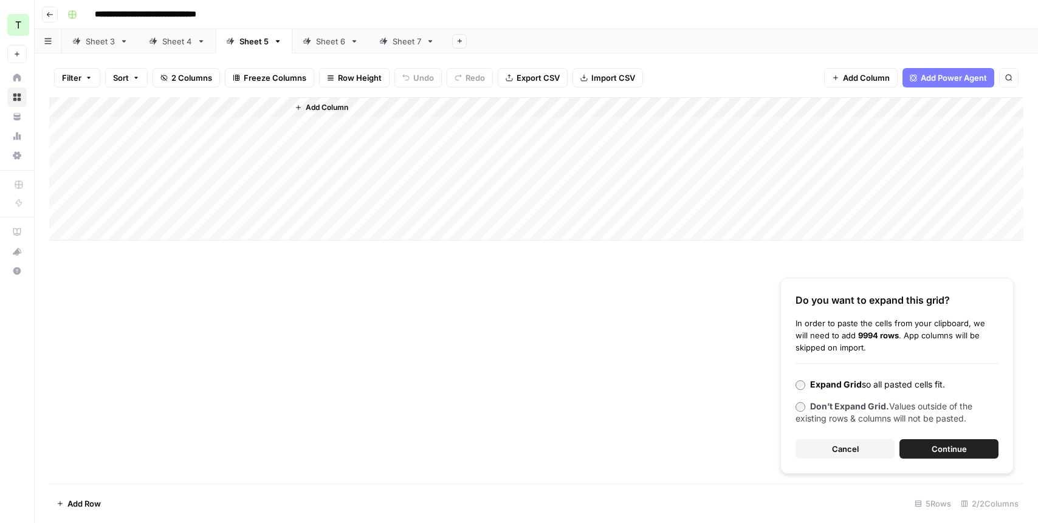
click at [964, 457] on button "Continue" at bounding box center [949, 449] width 99 height 19
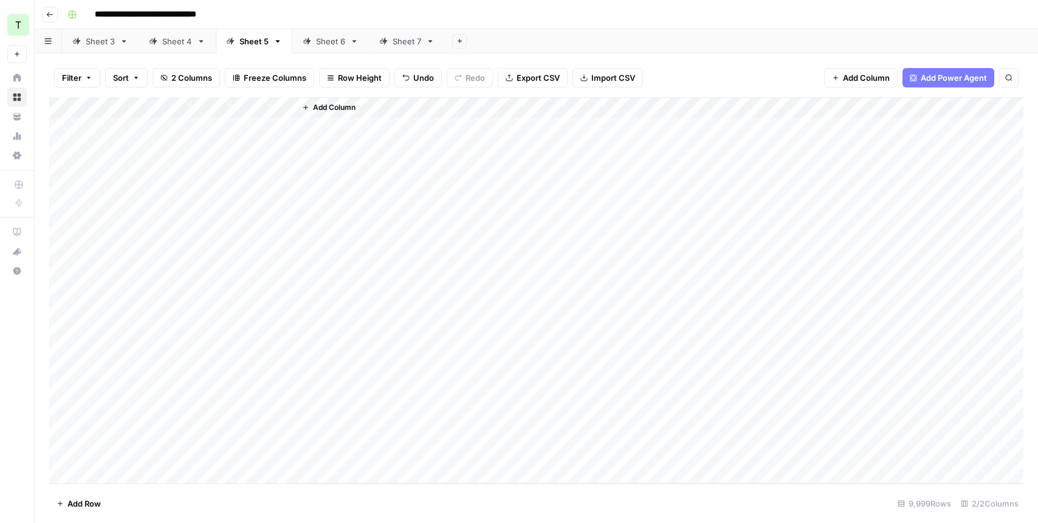
click at [283, 104] on div "Add Column" at bounding box center [536, 290] width 975 height 387
click at [298, 141] on span "All Rows" at bounding box center [327, 136] width 77 height 12
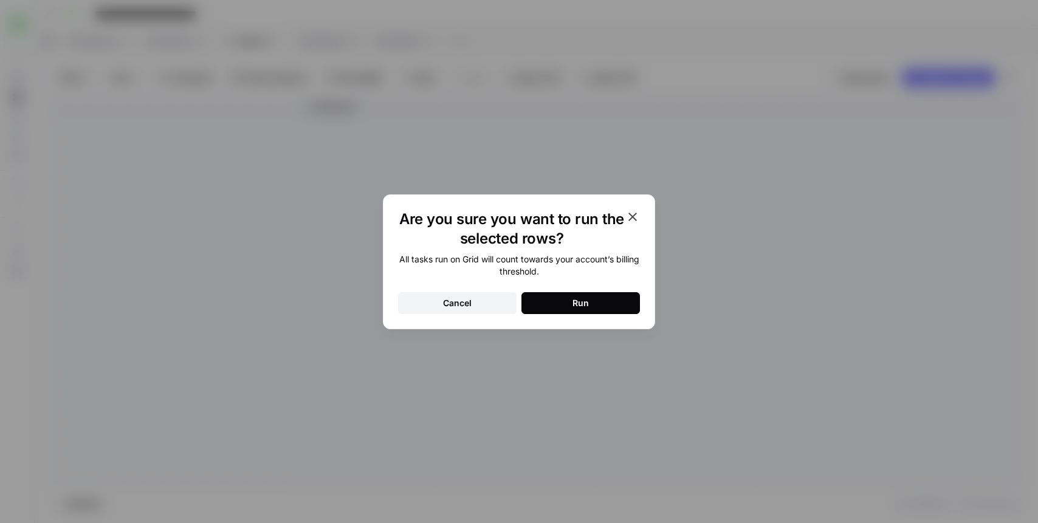
click at [588, 311] on button "Run" at bounding box center [581, 303] width 119 height 22
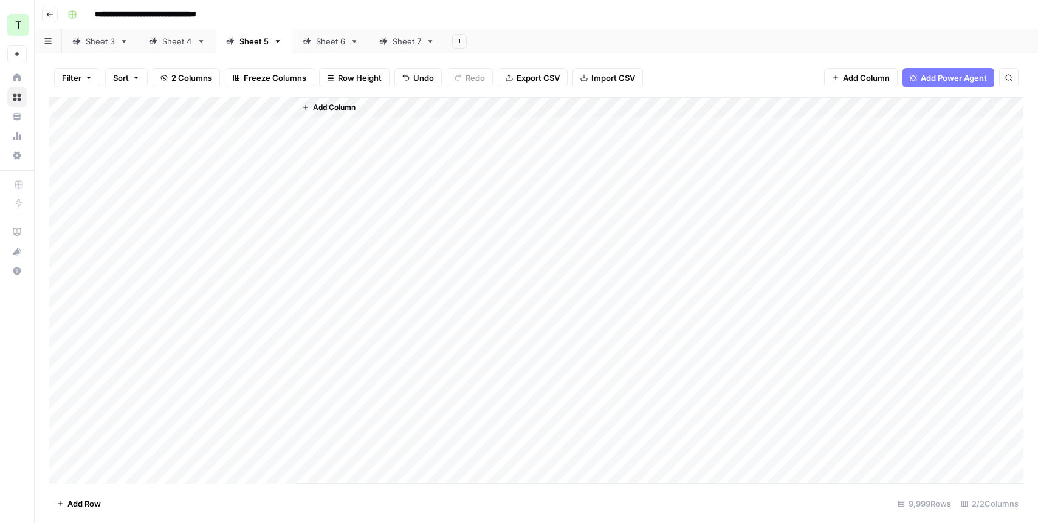
click at [314, 45] on div "Sheet 6" at bounding box center [324, 41] width 43 height 12
click at [106, 125] on div "Add Column" at bounding box center [536, 168] width 975 height 143
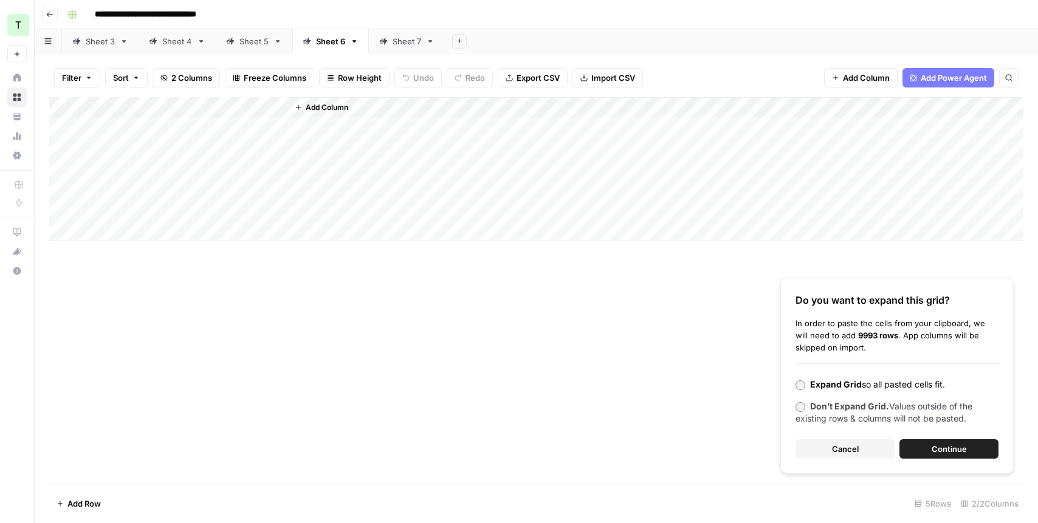
click at [975, 445] on button "Continue" at bounding box center [949, 449] width 99 height 19
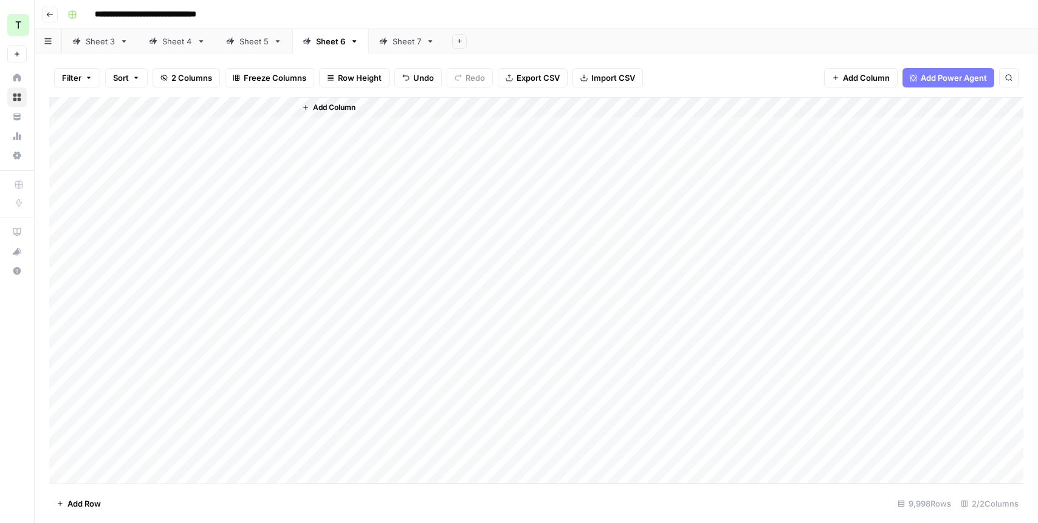
click at [284, 103] on div "Add Column" at bounding box center [536, 290] width 975 height 387
click at [305, 141] on span "All Rows" at bounding box center [327, 136] width 77 height 12
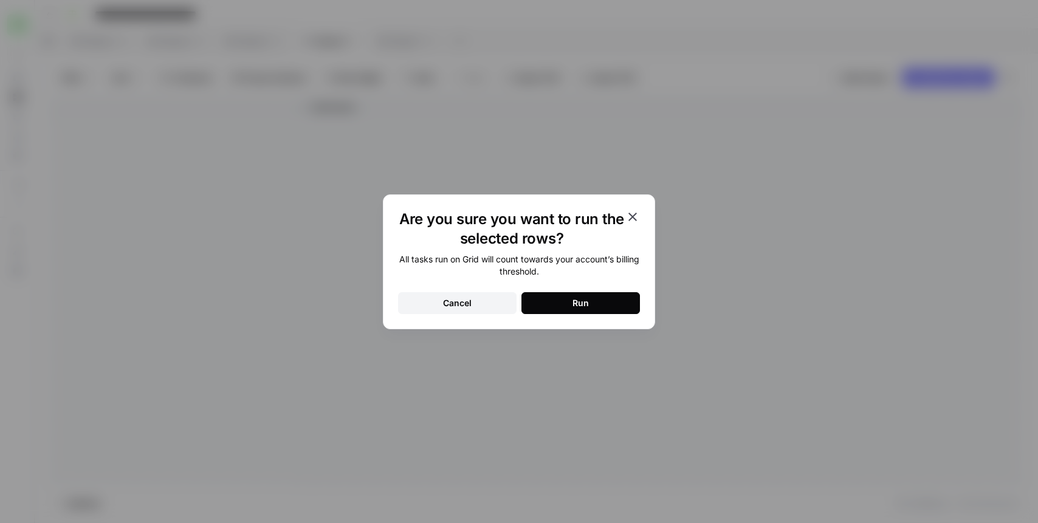
click at [563, 297] on button "Run" at bounding box center [581, 303] width 119 height 22
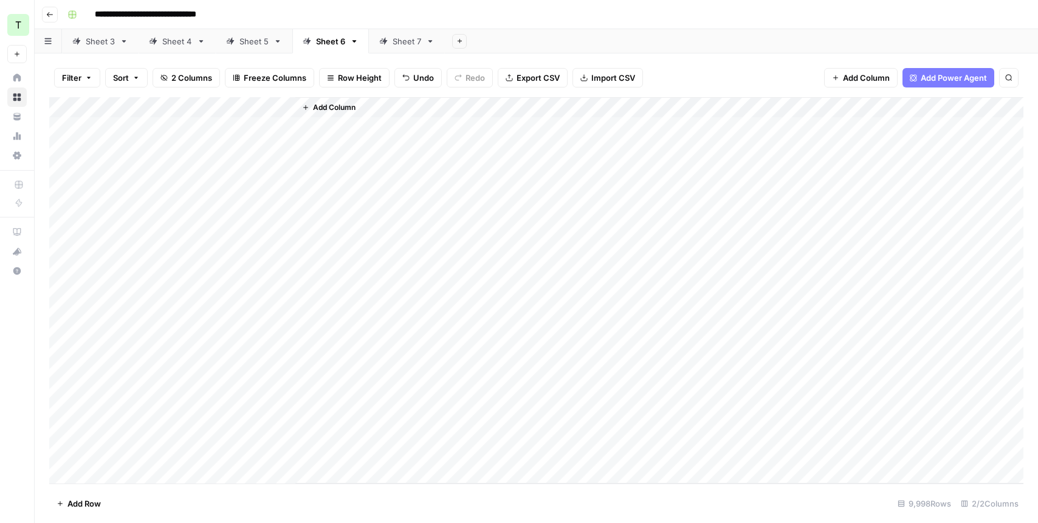
click at [260, 41] on div "Sheet 5" at bounding box center [254, 41] width 29 height 12
click at [402, 33] on link "Sheet 7" at bounding box center [407, 41] width 76 height 24
click at [150, 124] on div "Add Column" at bounding box center [536, 168] width 975 height 143
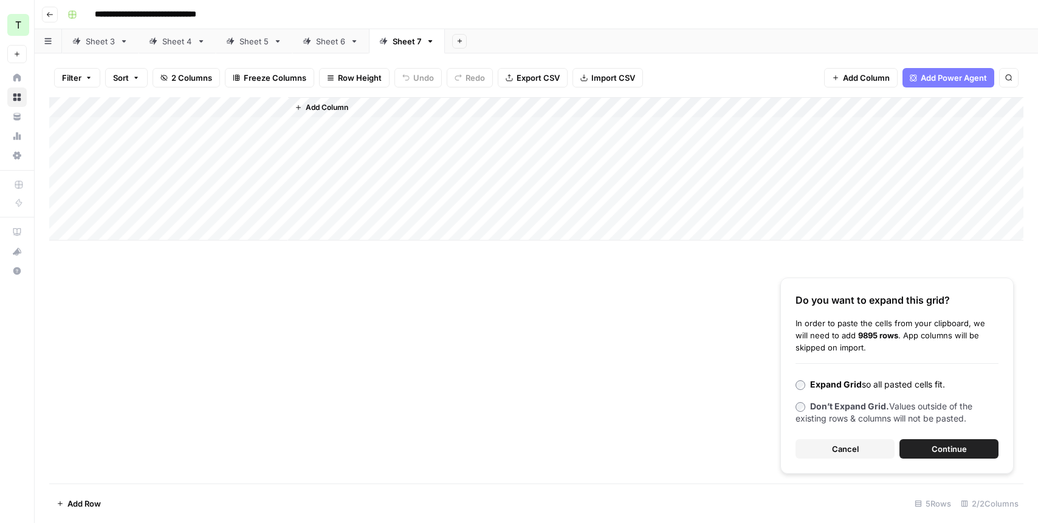
click at [935, 455] on button "Continue" at bounding box center [949, 449] width 99 height 19
click at [457, 44] on icon "button" at bounding box center [460, 41] width 7 height 7
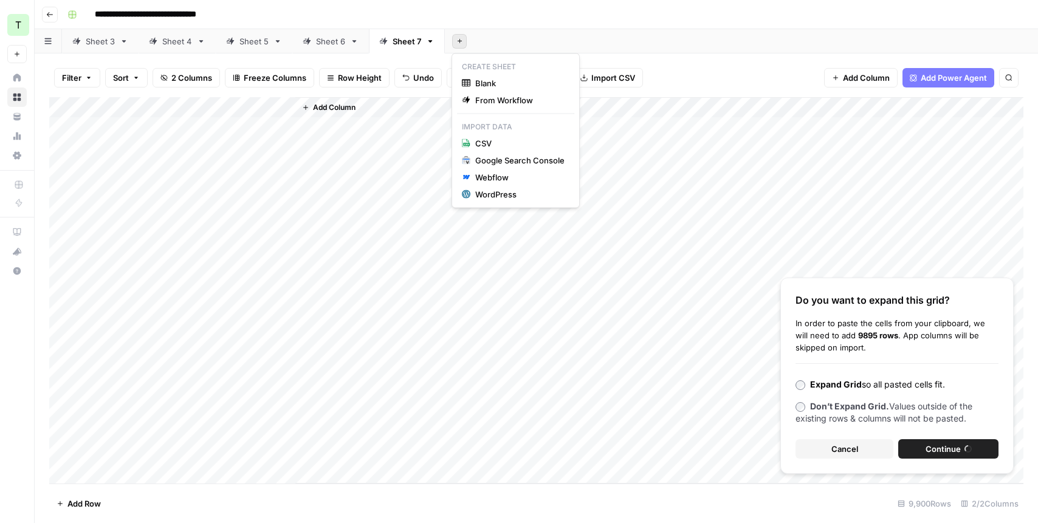
click at [531, 114] on hr at bounding box center [515, 114] width 117 height 1
click at [530, 105] on span "From Workflow" at bounding box center [519, 100] width 89 height 12
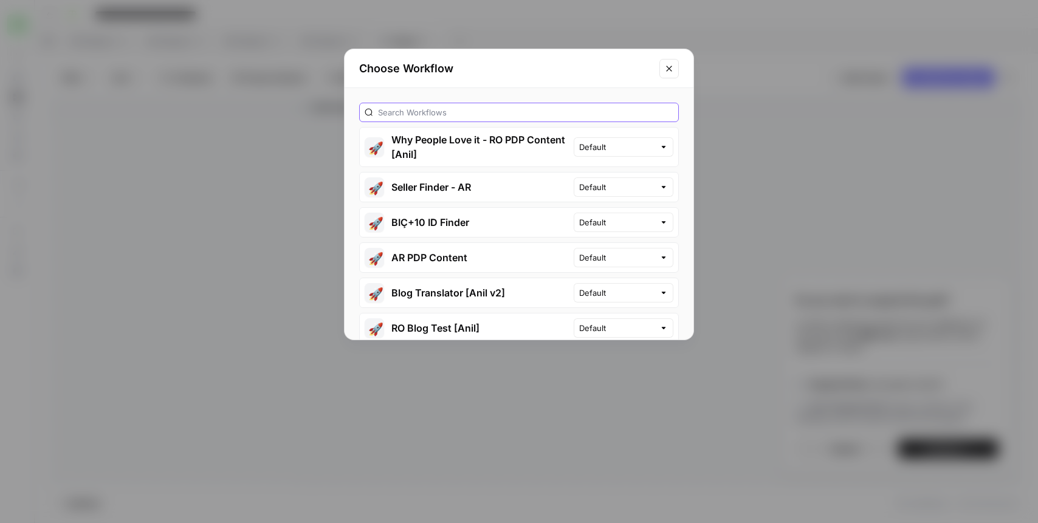
click at [435, 118] on input "text" at bounding box center [525, 112] width 295 height 12
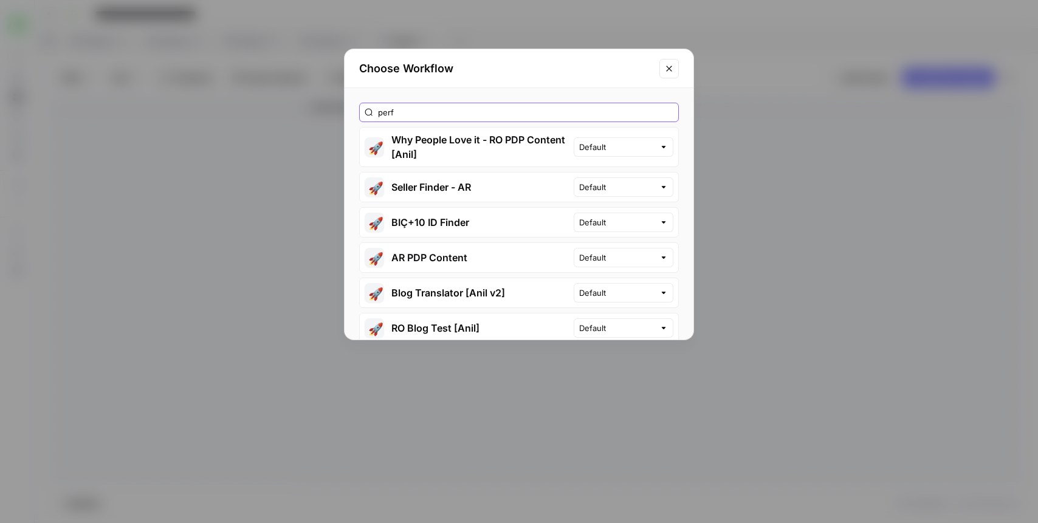
type input "perf"
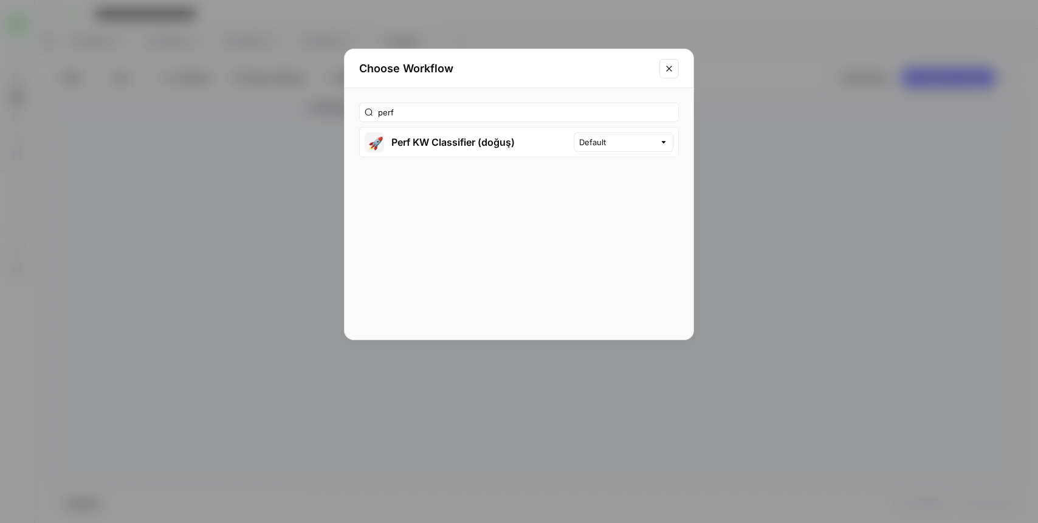
click at [398, 144] on button "🚀 Perf KW Classifier (doğuş)" at bounding box center [467, 142] width 214 height 29
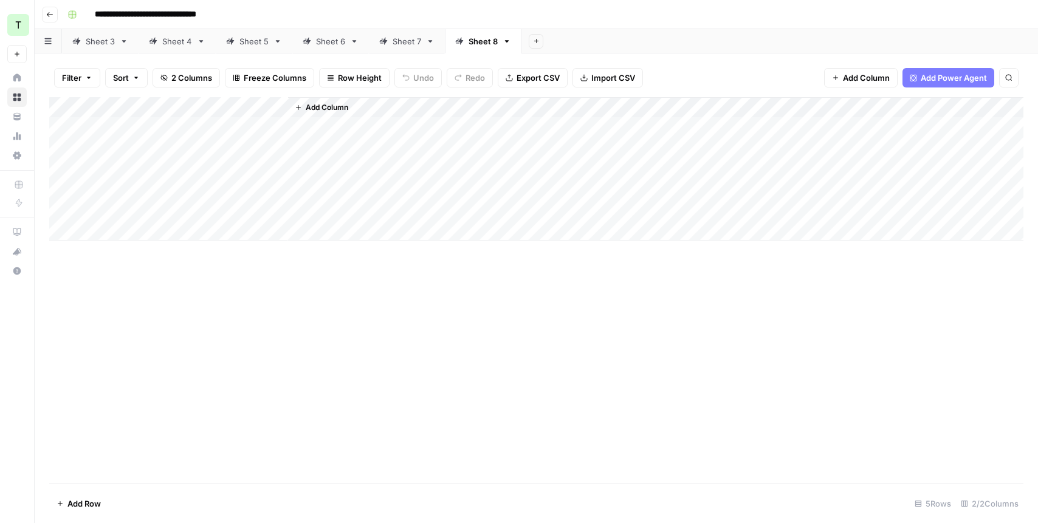
click at [401, 46] on div "Sheet 7" at bounding box center [407, 41] width 29 height 12
click at [286, 111] on div "Add Column" at bounding box center [536, 290] width 975 height 387
click at [328, 142] on button "All Rows" at bounding box center [330, 135] width 91 height 17
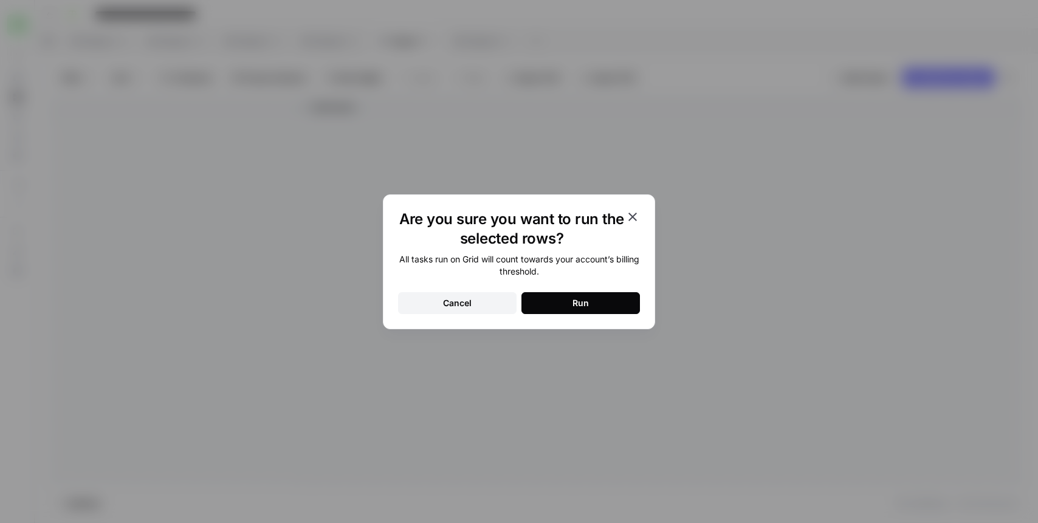
click at [553, 303] on button "Run" at bounding box center [581, 303] width 119 height 22
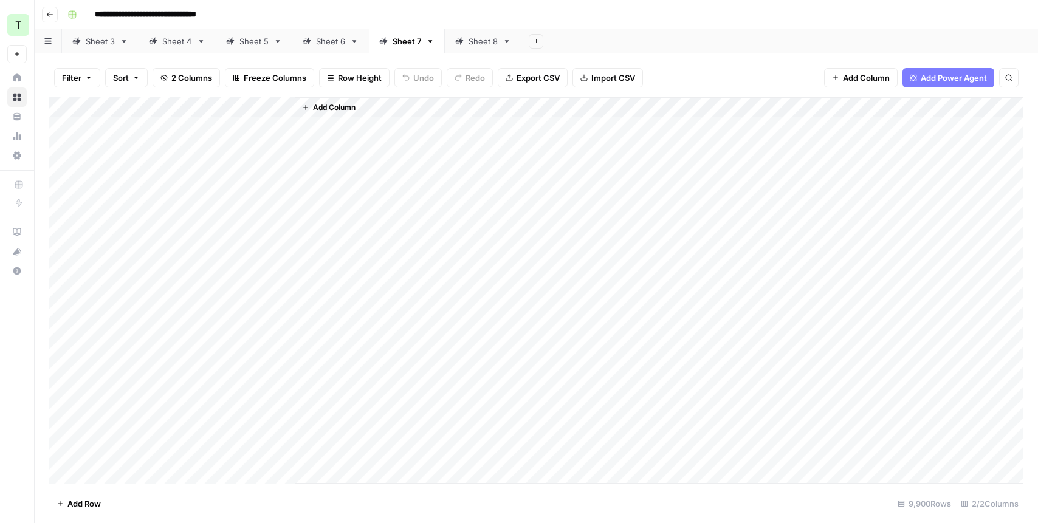
click at [491, 42] on div "Sheet 8" at bounding box center [483, 41] width 29 height 12
click at [116, 131] on div "Add Column" at bounding box center [536, 168] width 975 height 143
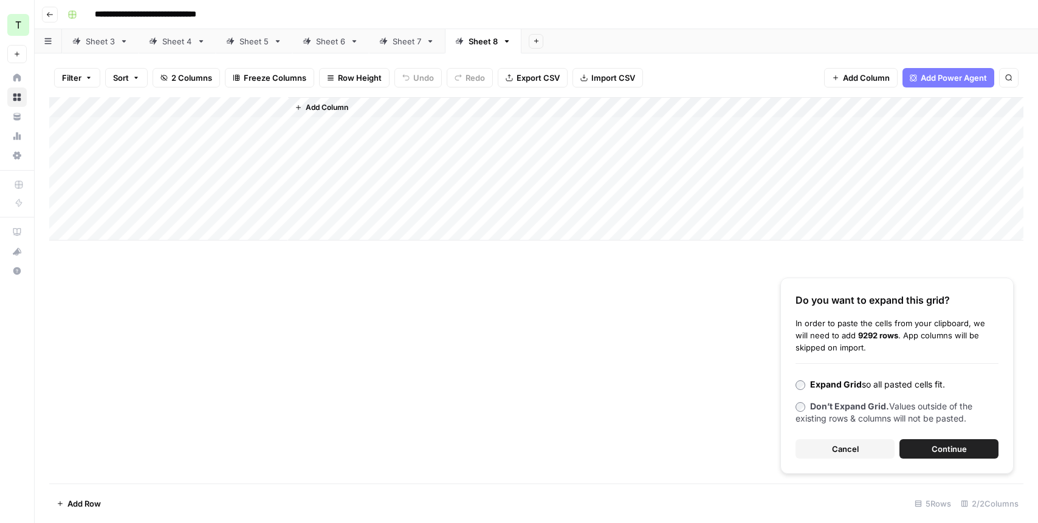
click at [943, 456] on button "Continue" at bounding box center [949, 449] width 99 height 19
click at [286, 105] on div "Add Column" at bounding box center [536, 290] width 975 height 387
click at [301, 137] on span "All Rows" at bounding box center [327, 136] width 77 height 12
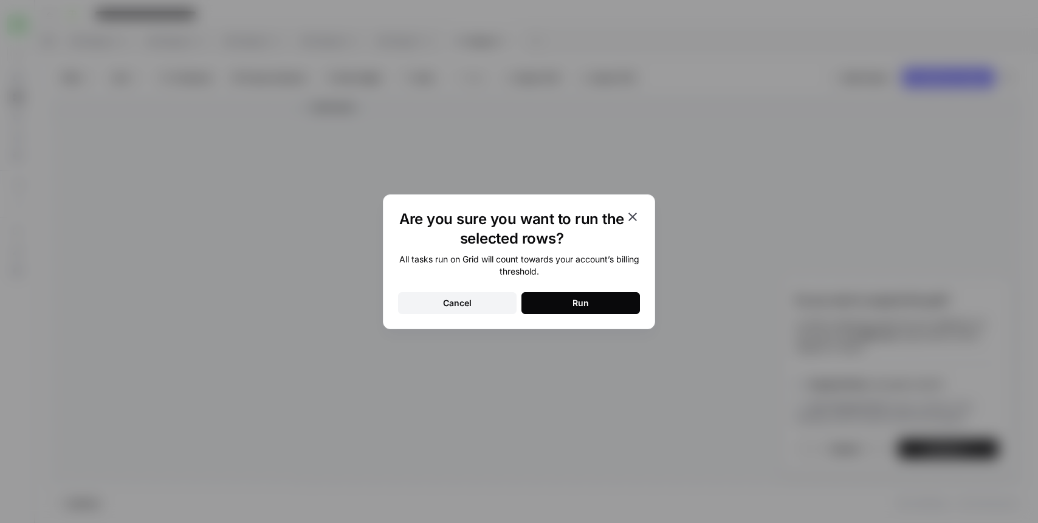
click at [552, 288] on div "All tasks run on Grid will count towards your account’s billing threshold. Canc…" at bounding box center [519, 284] width 242 height 61
click at [539, 301] on button "Run" at bounding box center [581, 303] width 119 height 22
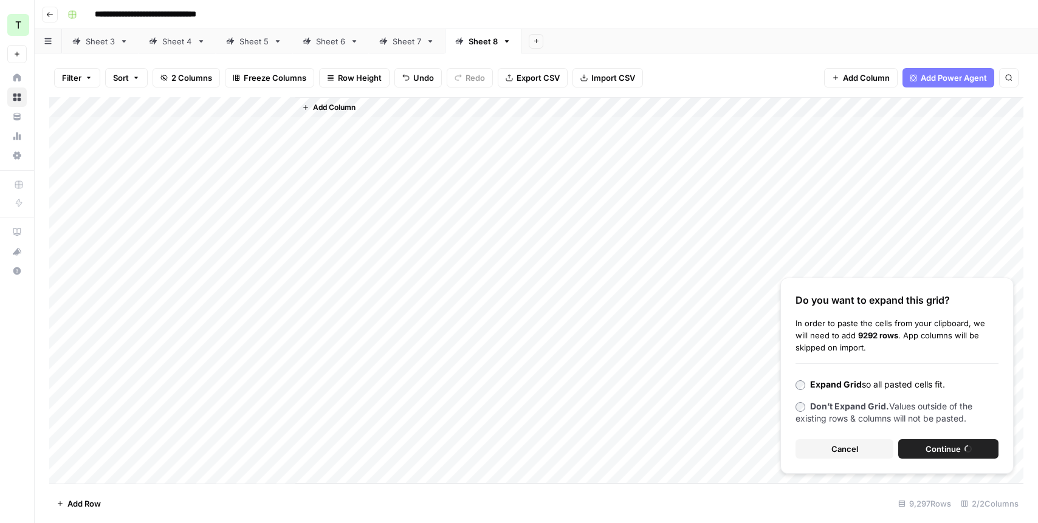
click at [394, 51] on link "Sheet 7" at bounding box center [407, 41] width 76 height 24
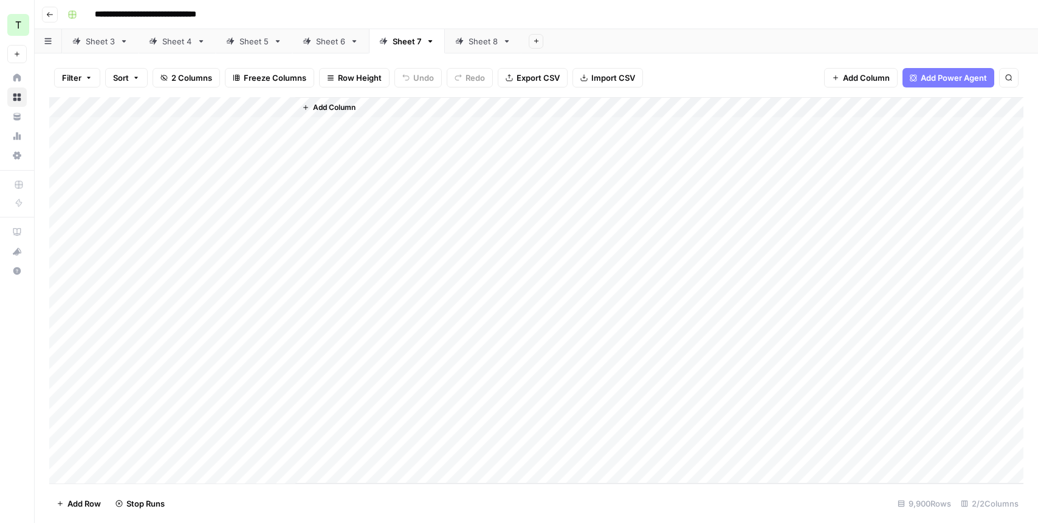
click at [323, 47] on link "Sheet 6" at bounding box center [330, 41] width 77 height 24
click at [262, 47] on link "Sheet 5" at bounding box center [254, 41] width 77 height 24
click at [193, 42] on link "Sheet 4" at bounding box center [177, 41] width 77 height 24
click at [108, 42] on div "Sheet 3" at bounding box center [100, 41] width 29 height 12
click at [147, 378] on div "Add Column" at bounding box center [536, 290] width 975 height 387
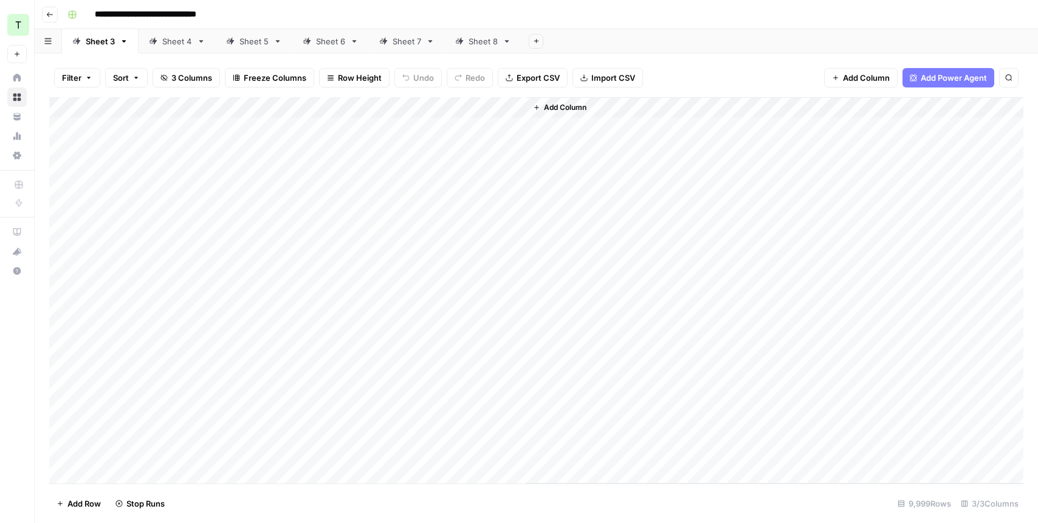
click at [146, 378] on div "Add Column" at bounding box center [536, 290] width 975 height 387
click at [323, 241] on div "Add Column" at bounding box center [536, 290] width 975 height 387
click at [154, 190] on div "Add Column" at bounding box center [536, 290] width 975 height 387
click at [137, 230] on div "Add Column" at bounding box center [536, 290] width 975 height 387
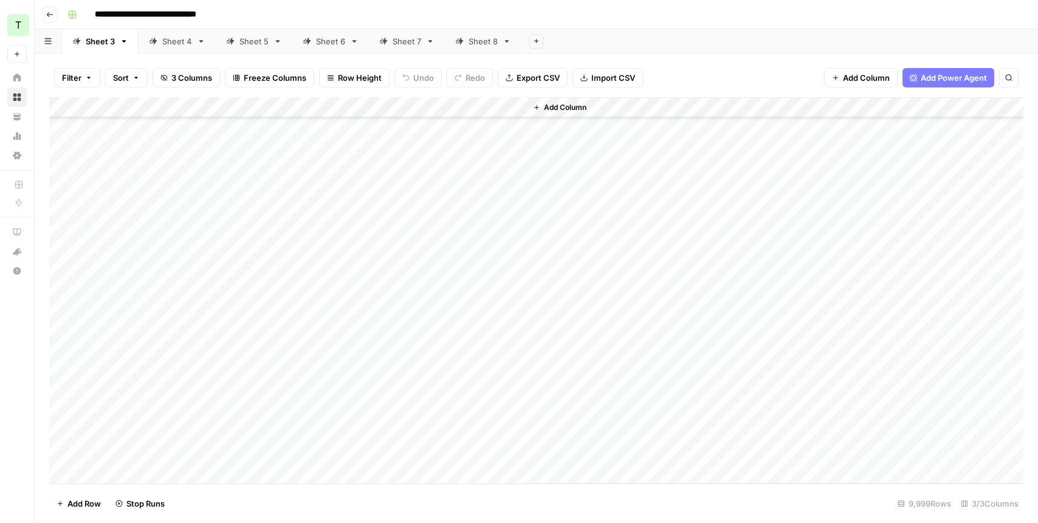
click at [282, 108] on div "Add Column" at bounding box center [536, 290] width 975 height 387
click at [284, 109] on div "Add Column" at bounding box center [536, 290] width 975 height 387
click at [282, 227] on div "Add Column" at bounding box center [536, 290] width 975 height 387
click at [120, 241] on div "Add Column" at bounding box center [536, 290] width 975 height 387
click at [180, 41] on div "Sheet 4" at bounding box center [177, 41] width 30 height 12
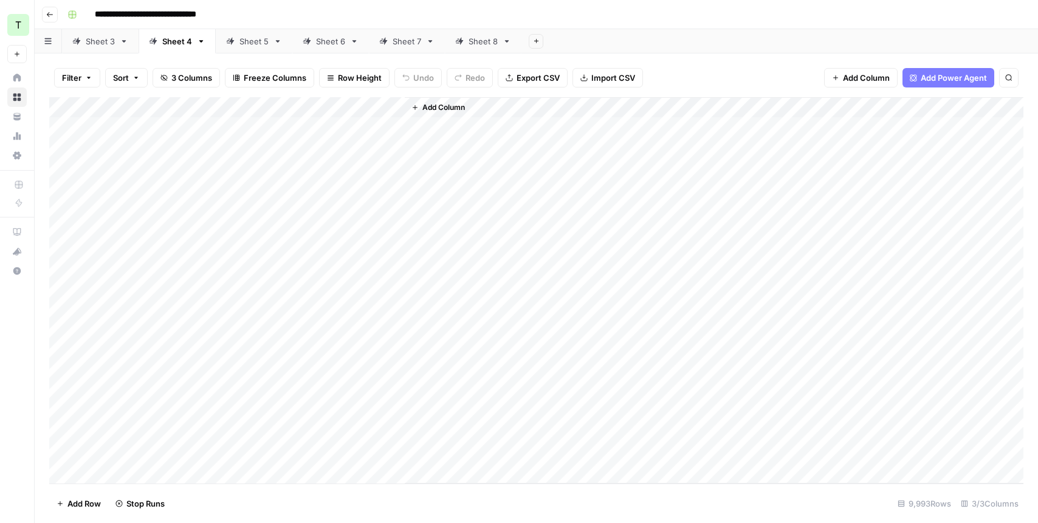
click at [283, 109] on div "Add Column" at bounding box center [536, 290] width 975 height 387
click at [283, 108] on div "Add Column" at bounding box center [536, 290] width 975 height 387
click at [148, 226] on div "Add Column" at bounding box center [536, 290] width 975 height 387
click at [437, 209] on div "Add Column" at bounding box center [714, 290] width 619 height 387
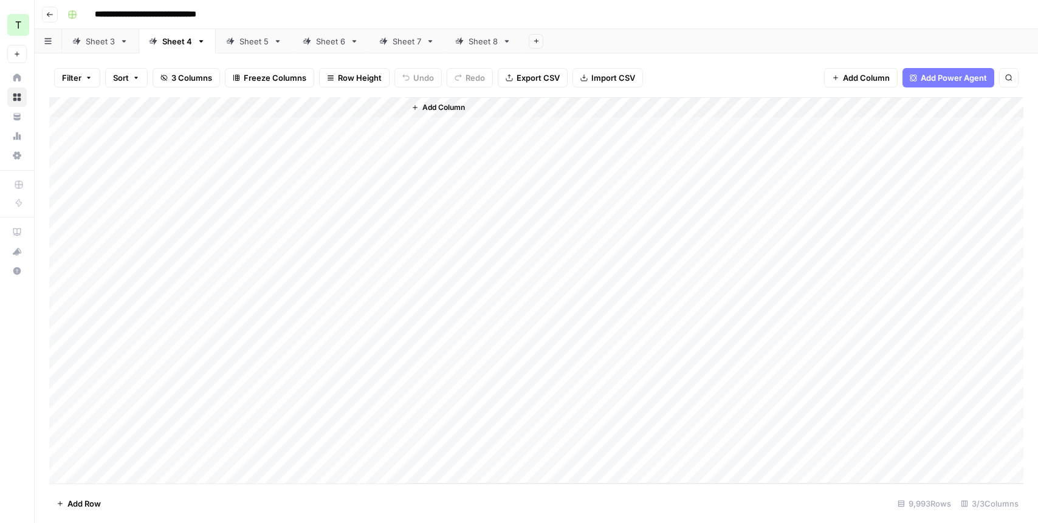
click at [255, 45] on div "Sheet 5" at bounding box center [254, 41] width 29 height 12
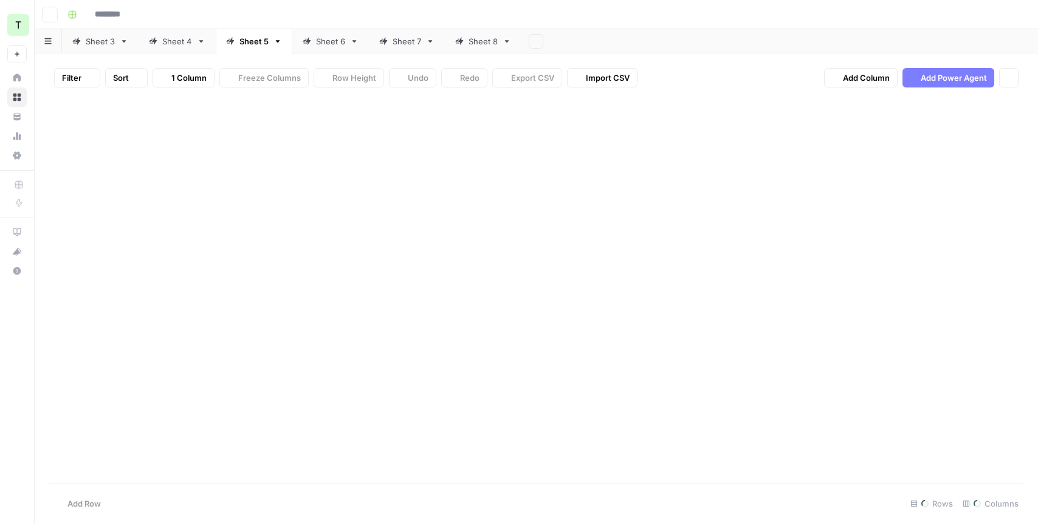
type input "**********"
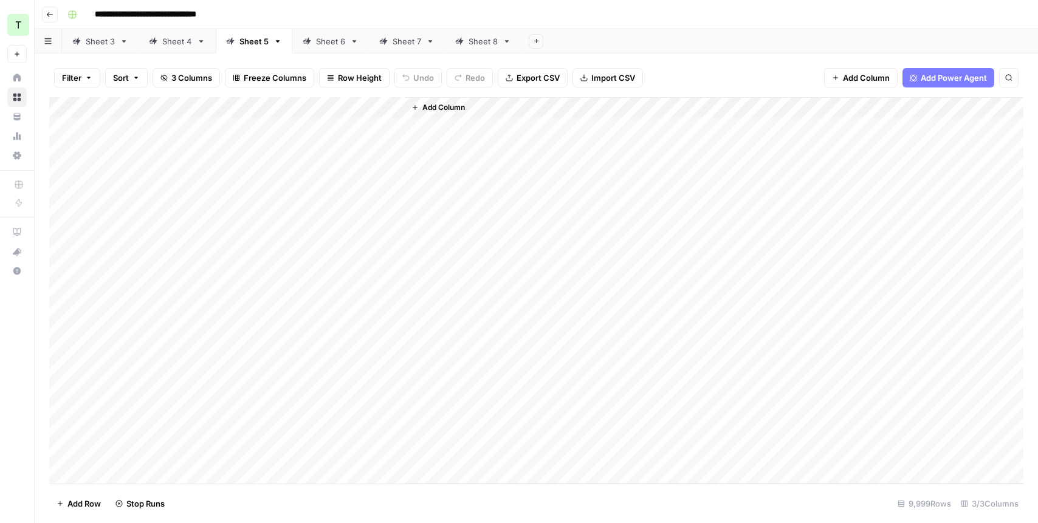
click at [285, 107] on div "Add Column" at bounding box center [536, 290] width 975 height 387
click at [328, 44] on div "Sheet 6" at bounding box center [330, 41] width 29 height 12
click at [285, 108] on div "Add Column" at bounding box center [536, 290] width 975 height 387
click at [395, 40] on div "Sheet 7" at bounding box center [407, 41] width 29 height 12
click at [285, 108] on div "Add Column" at bounding box center [536, 290] width 975 height 387
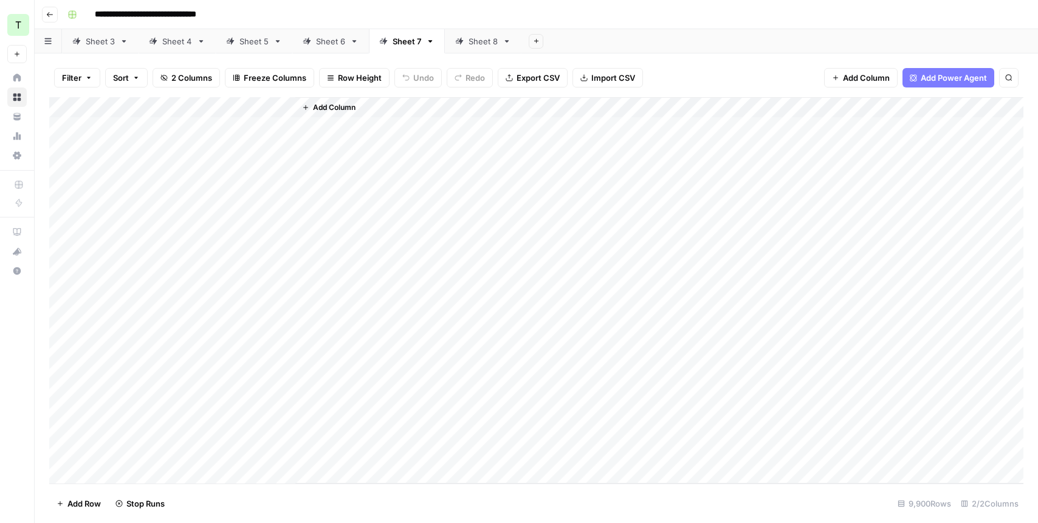
click at [463, 48] on link "Sheet 8" at bounding box center [483, 41] width 77 height 24
click at [283, 106] on div "Add Column" at bounding box center [536, 290] width 975 height 387
click at [100, 46] on div "Sheet 3" at bounding box center [100, 41] width 29 height 12
click at [286, 109] on div "Add Column" at bounding box center [536, 290] width 975 height 387
click at [316, 136] on span "All Rows" at bounding box center [327, 136] width 77 height 12
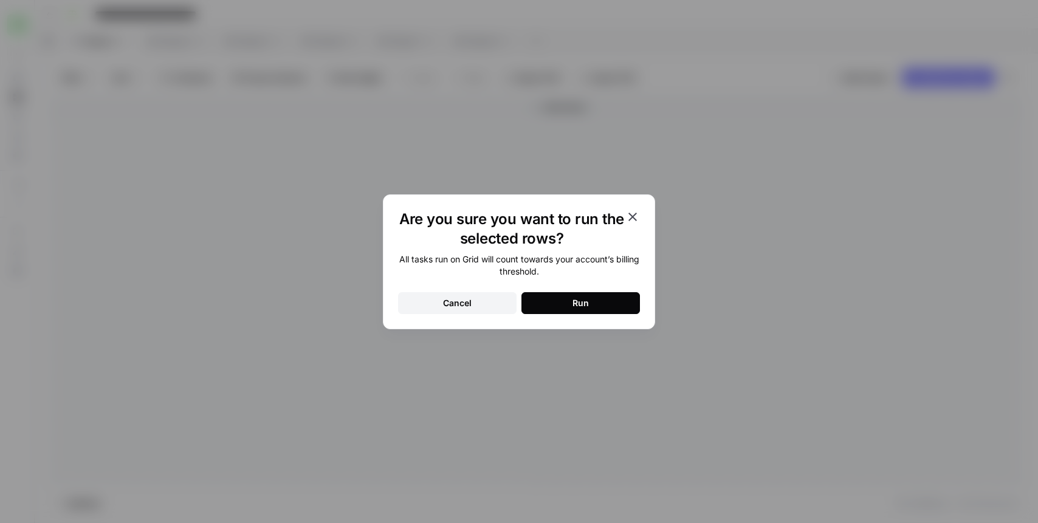
click at [576, 307] on div "Run" at bounding box center [581, 303] width 16 height 12
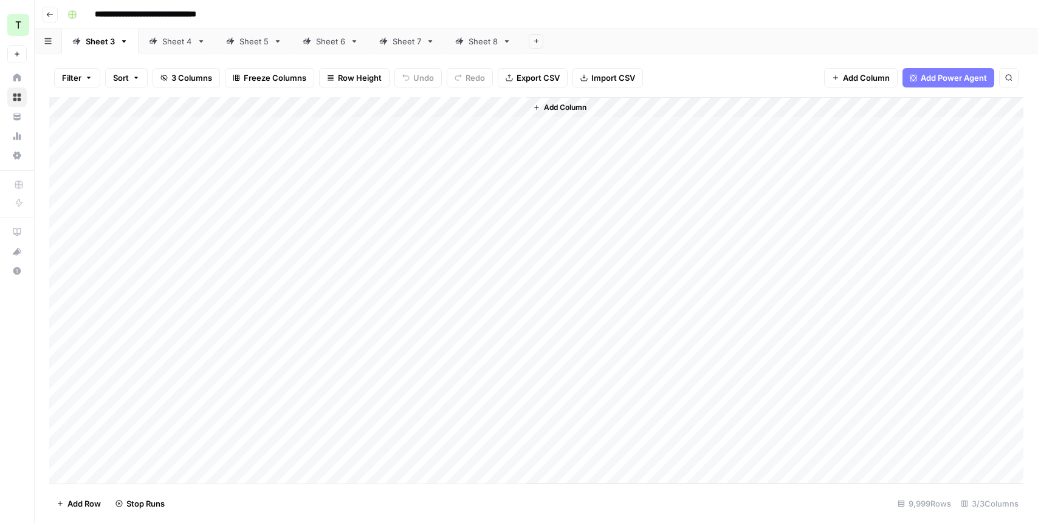
click at [170, 39] on div "Sheet 4" at bounding box center [177, 41] width 30 height 12
click at [283, 108] on div "Add Column" at bounding box center [536, 290] width 975 height 387
click at [311, 136] on span "All Rows" at bounding box center [327, 136] width 77 height 12
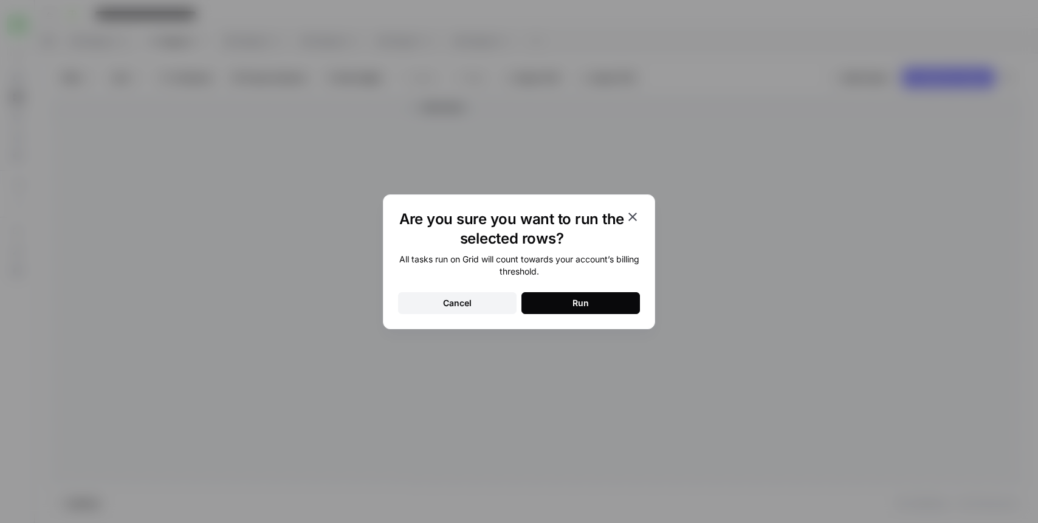
click at [598, 322] on div "Are you sure you want to run the selected rows? All tasks run on Grid will coun…" at bounding box center [519, 262] width 272 height 135
click at [587, 311] on button "Run" at bounding box center [581, 303] width 119 height 22
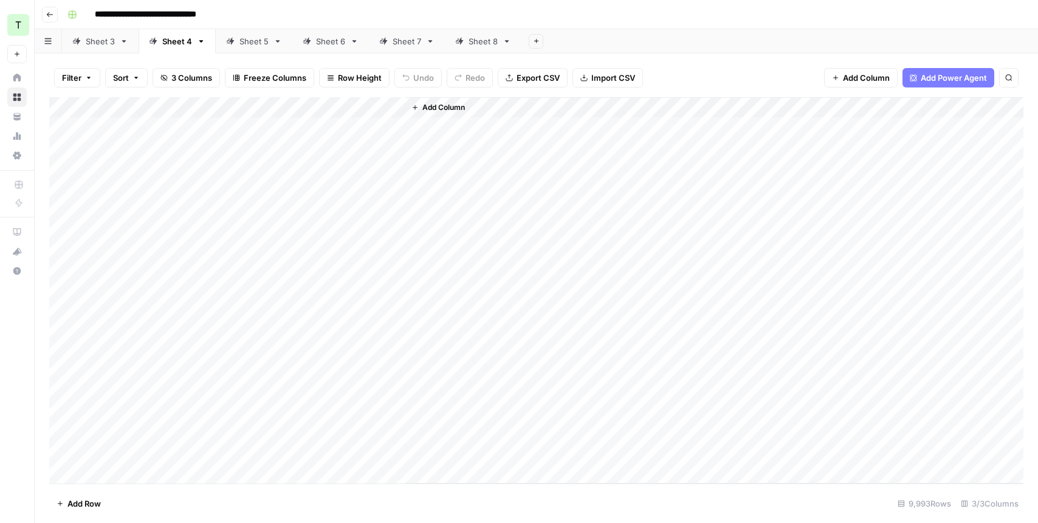
click at [252, 43] on div "Sheet 5" at bounding box center [254, 41] width 29 height 12
click at [285, 109] on div "Add Column" at bounding box center [536, 290] width 975 height 387
click at [295, 131] on span "All Rows" at bounding box center [327, 136] width 77 height 12
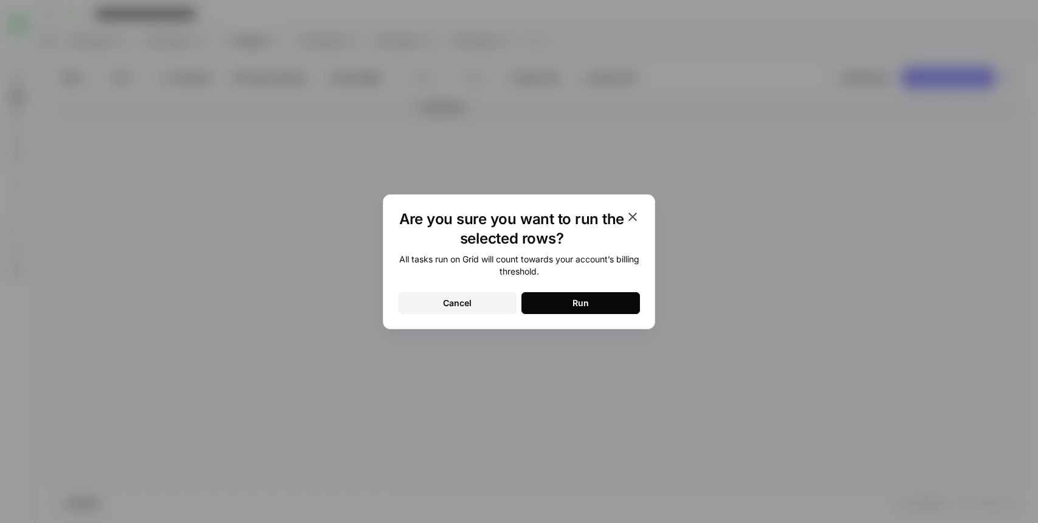
click at [548, 295] on button "Run" at bounding box center [581, 303] width 119 height 22
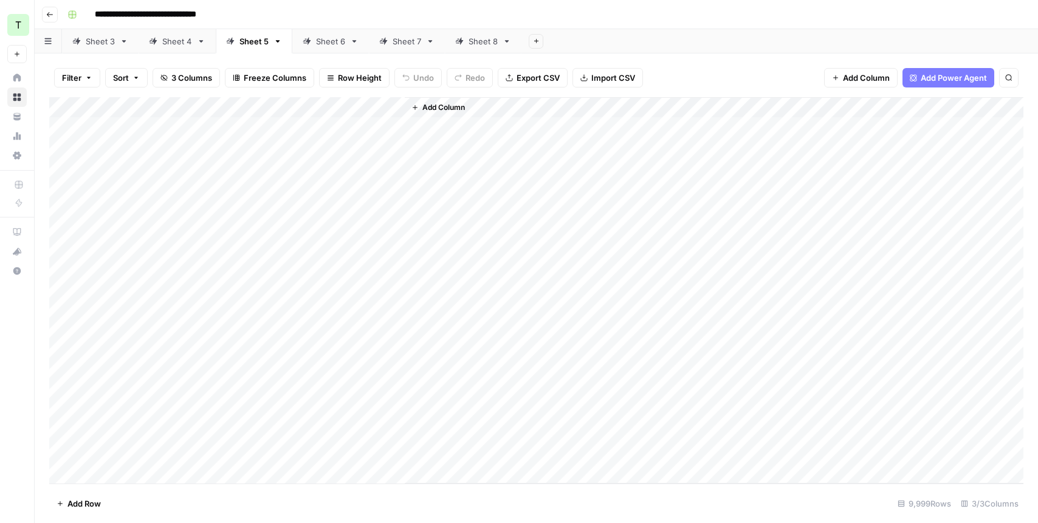
click at [319, 45] on div "Sheet 6" at bounding box center [330, 41] width 29 height 12
click at [283, 110] on div "Add Column" at bounding box center [536, 290] width 975 height 387
click at [303, 139] on span "All Rows" at bounding box center [327, 136] width 77 height 12
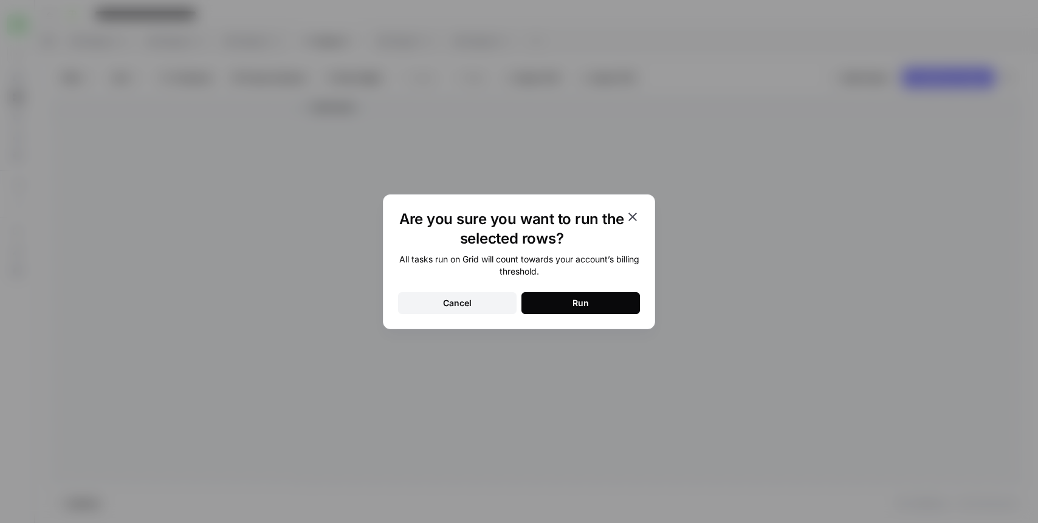
click at [534, 286] on div "All tasks run on Grid will count towards your account’s billing threshold. Canc…" at bounding box center [519, 284] width 242 height 61
click at [534, 295] on button "Run" at bounding box center [581, 303] width 119 height 22
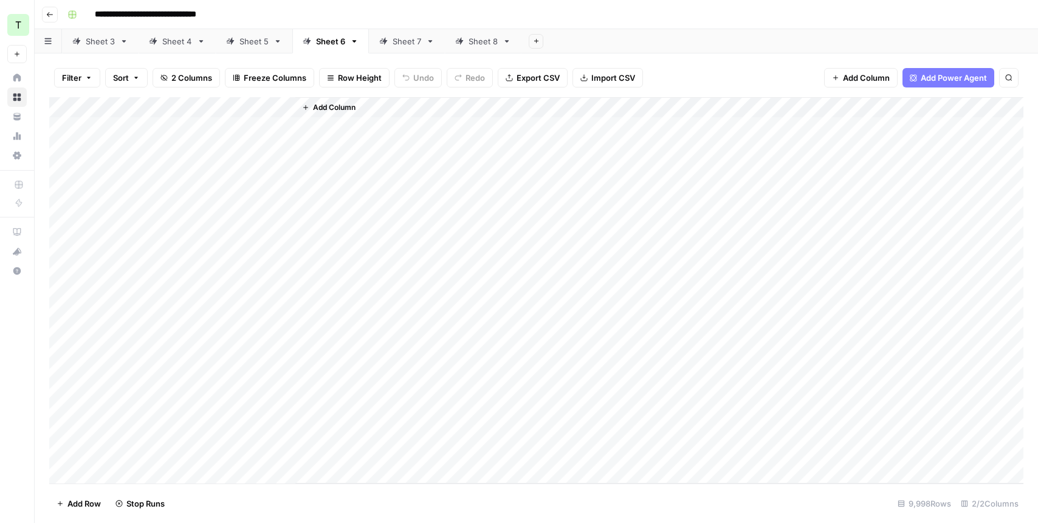
click at [403, 43] on div "Sheet 7" at bounding box center [407, 41] width 29 height 12
click at [285, 109] on div "Add Column" at bounding box center [536, 290] width 975 height 387
click at [303, 139] on span "All Rows" at bounding box center [327, 136] width 77 height 12
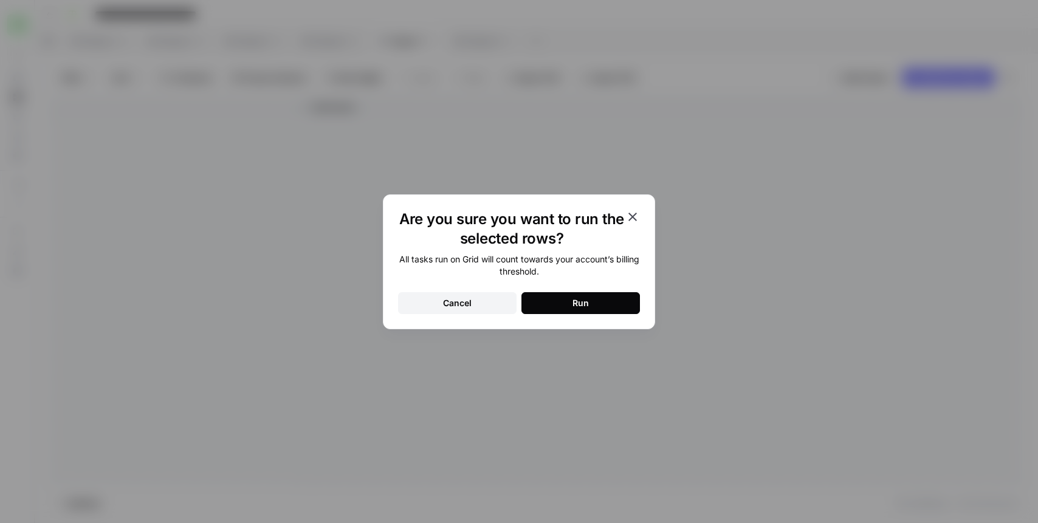
click at [556, 298] on button "Run" at bounding box center [581, 303] width 119 height 22
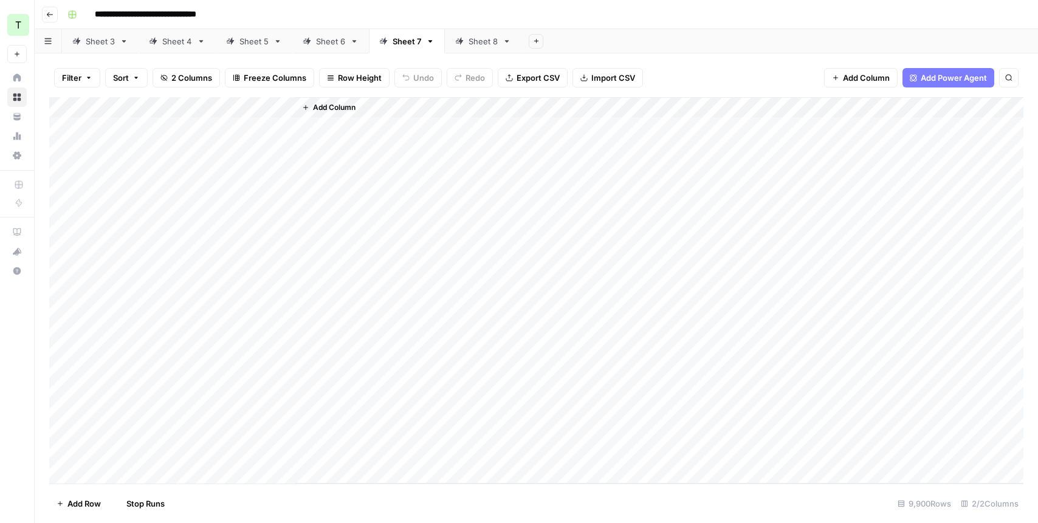
click at [476, 37] on div "Sheet 8" at bounding box center [483, 41] width 29 height 12
click at [282, 111] on div "Add Column" at bounding box center [536, 290] width 975 height 387
click at [309, 138] on span "All Rows" at bounding box center [327, 136] width 77 height 12
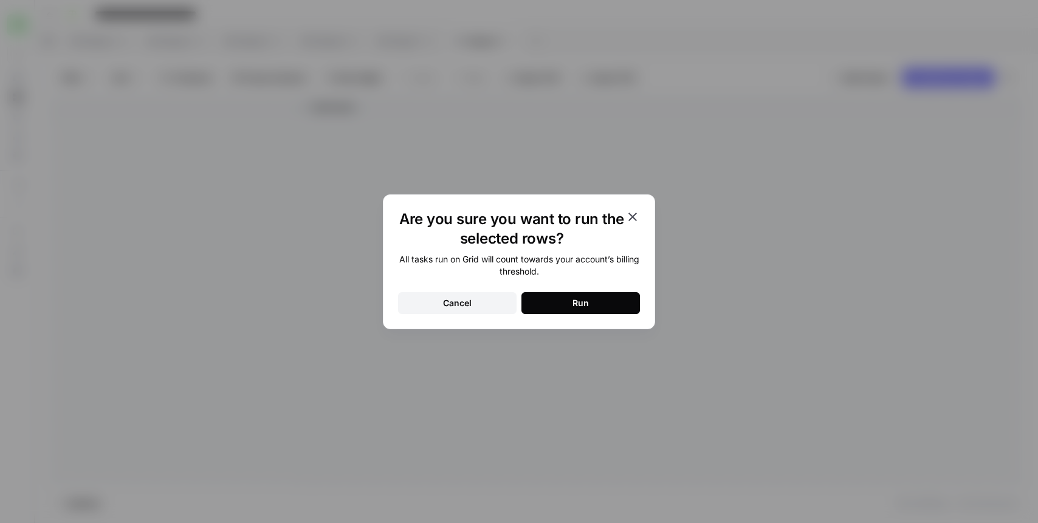
click at [553, 311] on button "Run" at bounding box center [581, 303] width 119 height 22
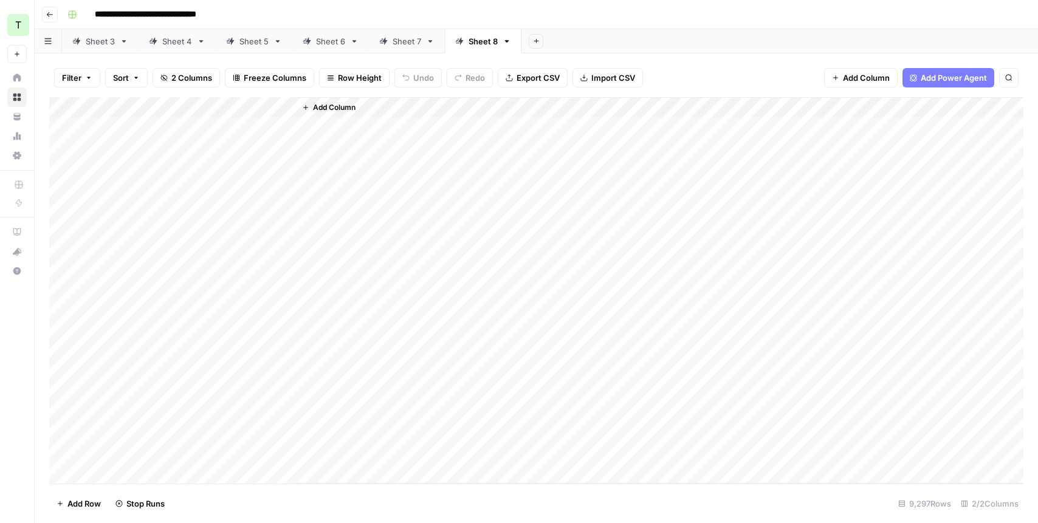
click at [106, 43] on div "Sheet 3" at bounding box center [100, 41] width 29 height 12
click at [129, 387] on div "Add Column" at bounding box center [536, 290] width 975 height 387
click at [134, 354] on div "Add Column" at bounding box center [536, 290] width 975 height 387
